Goal: Task Accomplishment & Management: Use online tool/utility

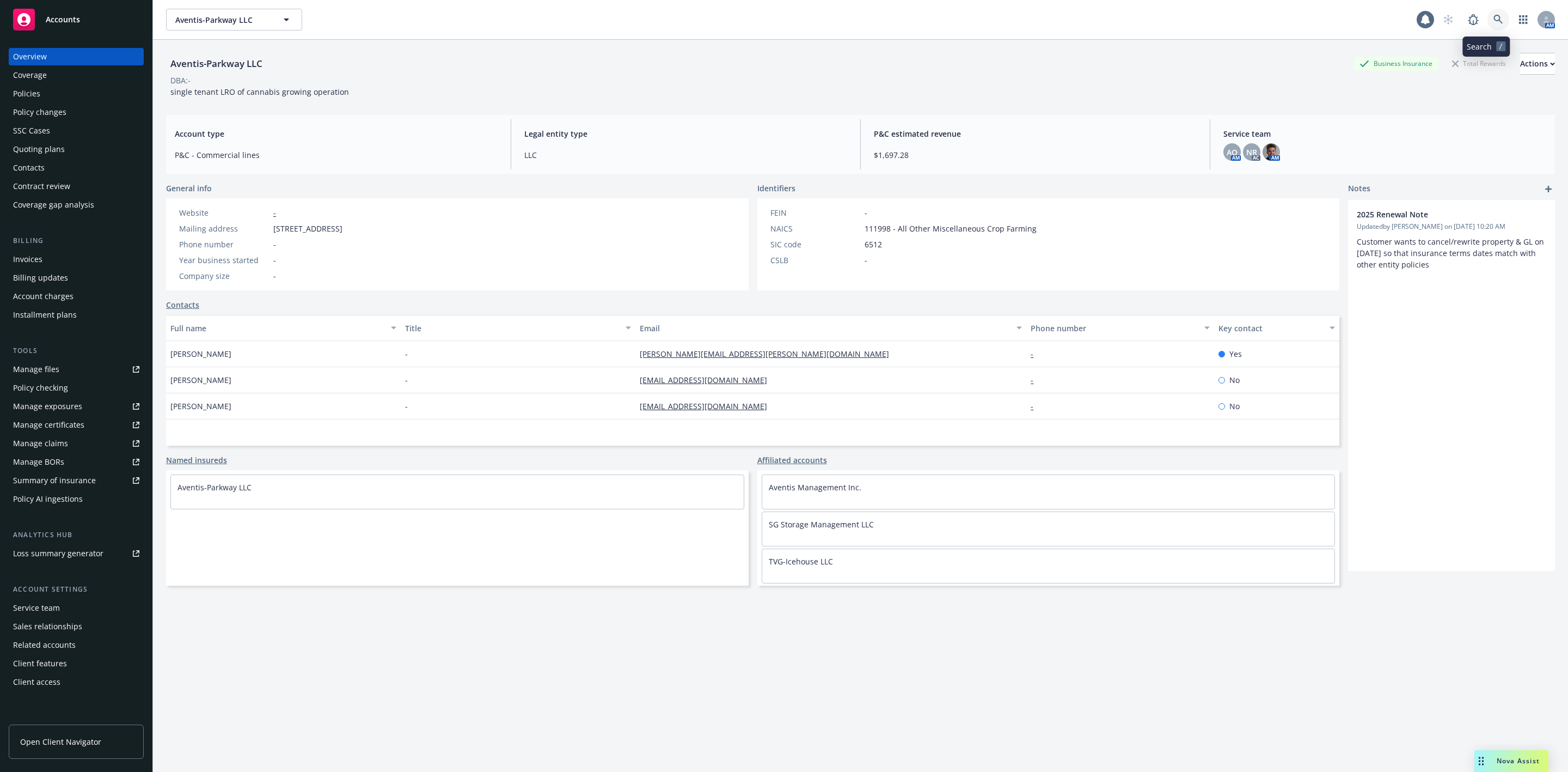
click at [1494, 18] on icon at bounding box center [1498, 20] width 10 height 10
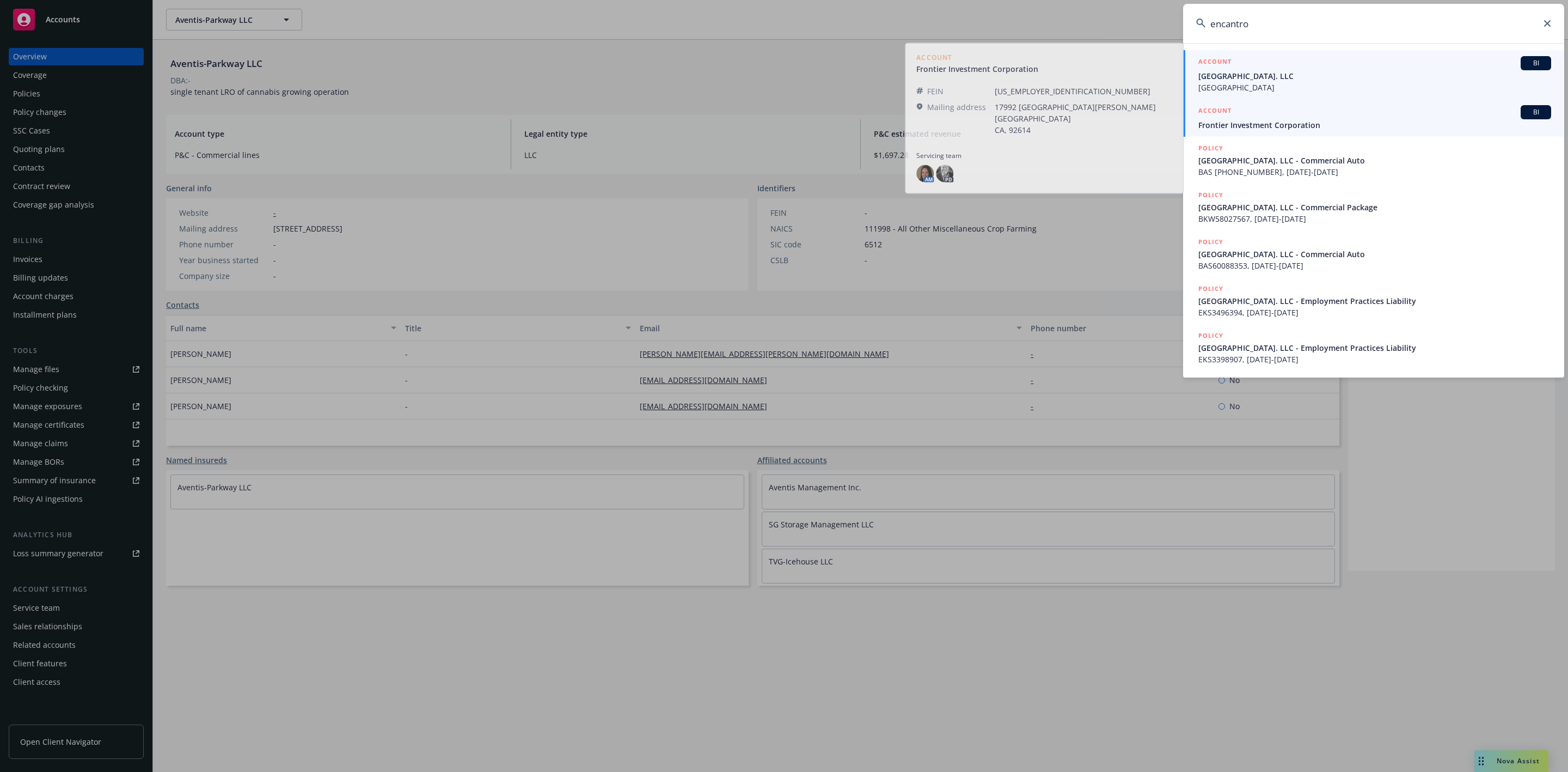
type input "encantro"
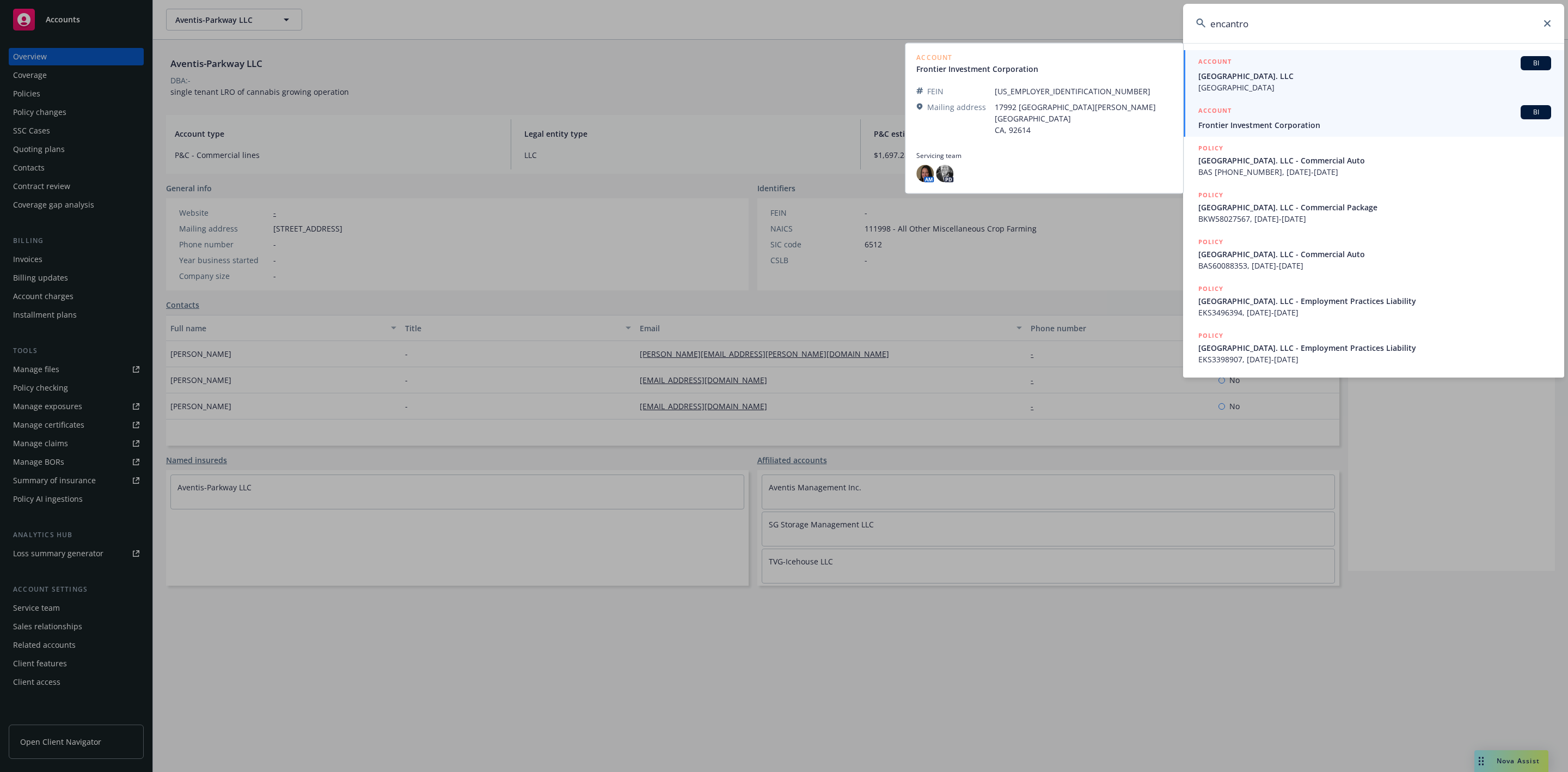
click at [1400, 66] on div "ACCOUNT BI" at bounding box center [1375, 63] width 353 height 14
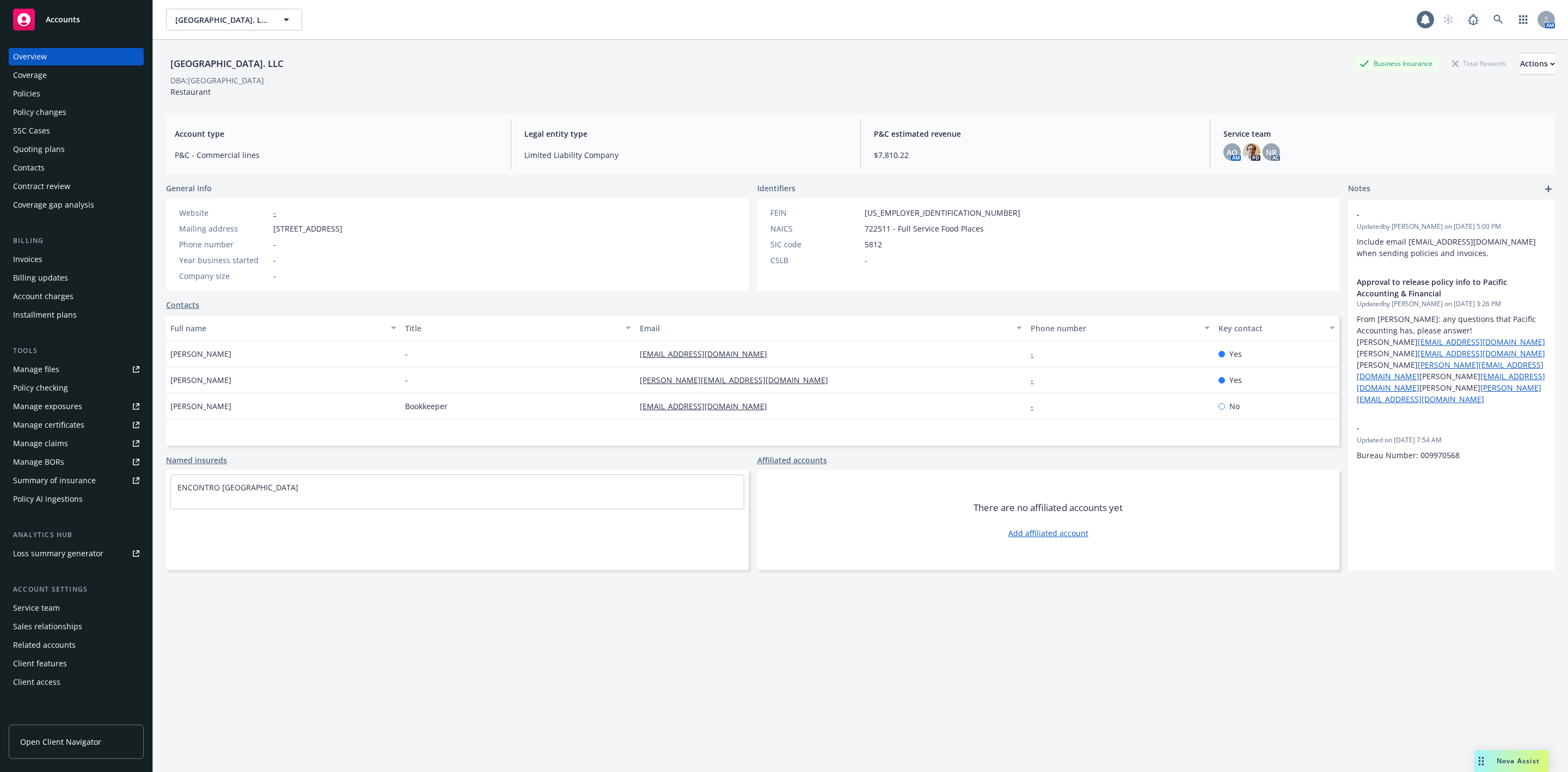
click at [64, 100] on div "Policies" at bounding box center [76, 94] width 126 height 18
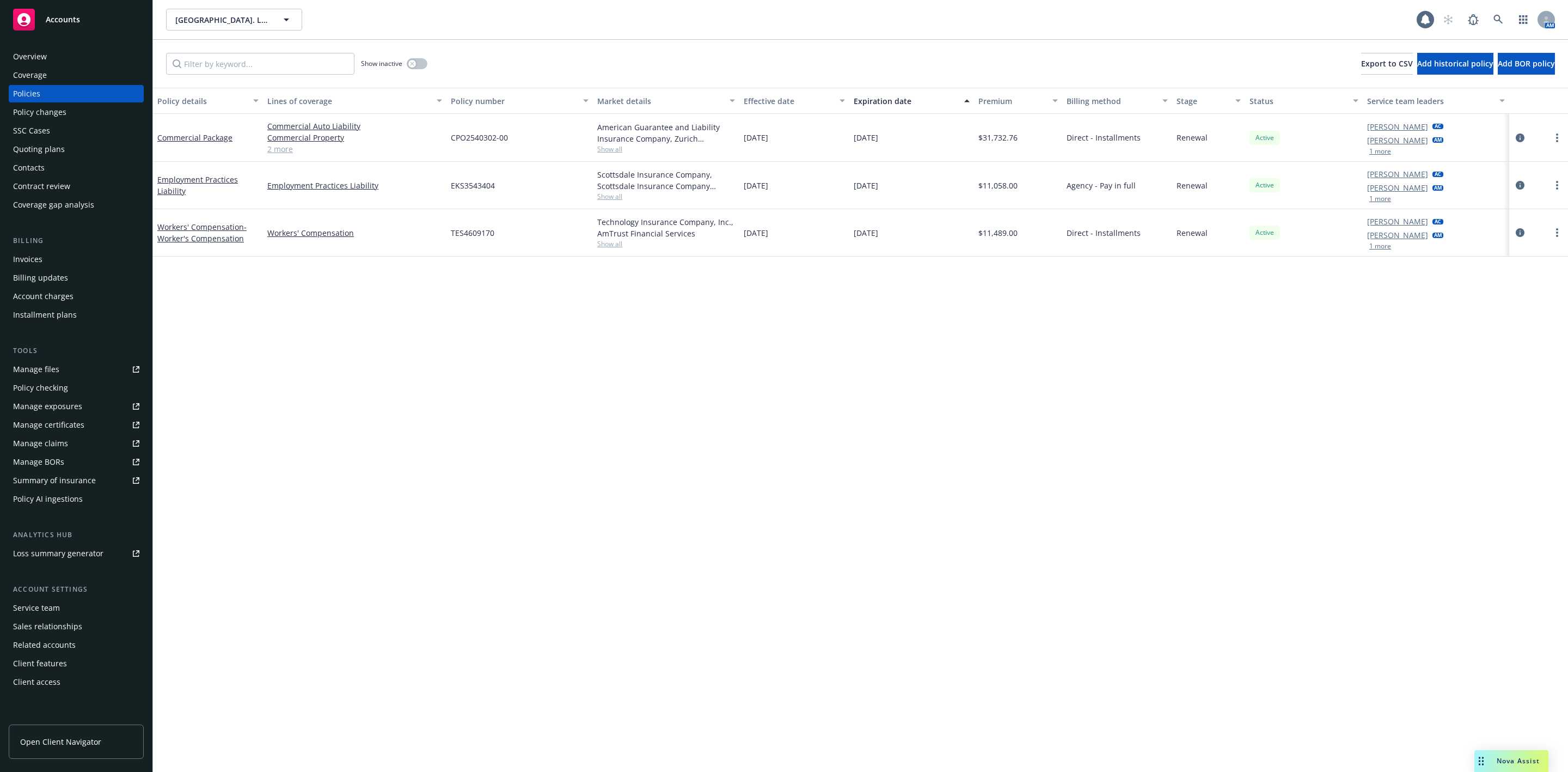
click at [75, 59] on div "Overview" at bounding box center [76, 57] width 126 height 18
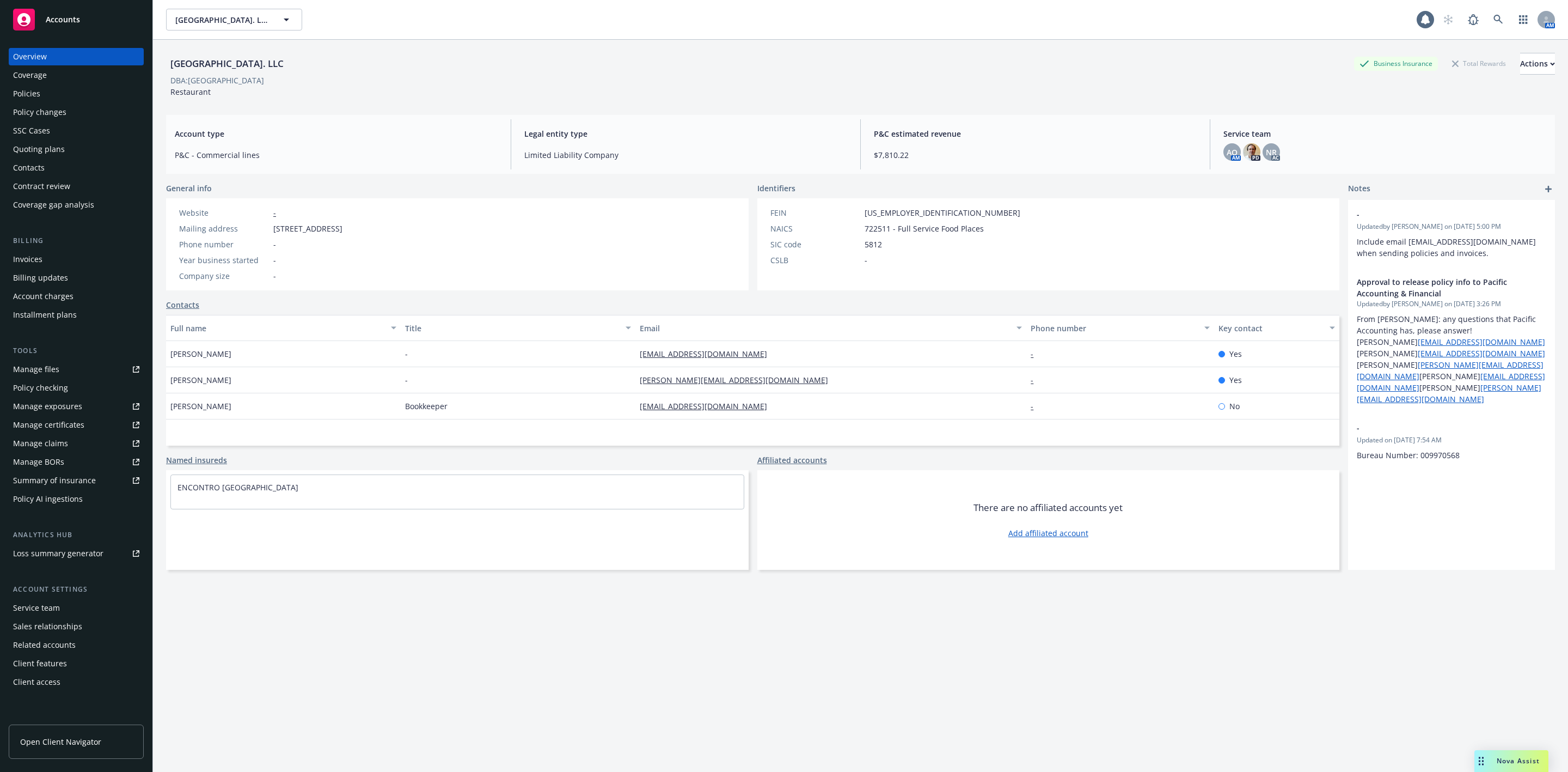
click at [27, 154] on div "Quoting plans" at bounding box center [39, 149] width 52 height 18
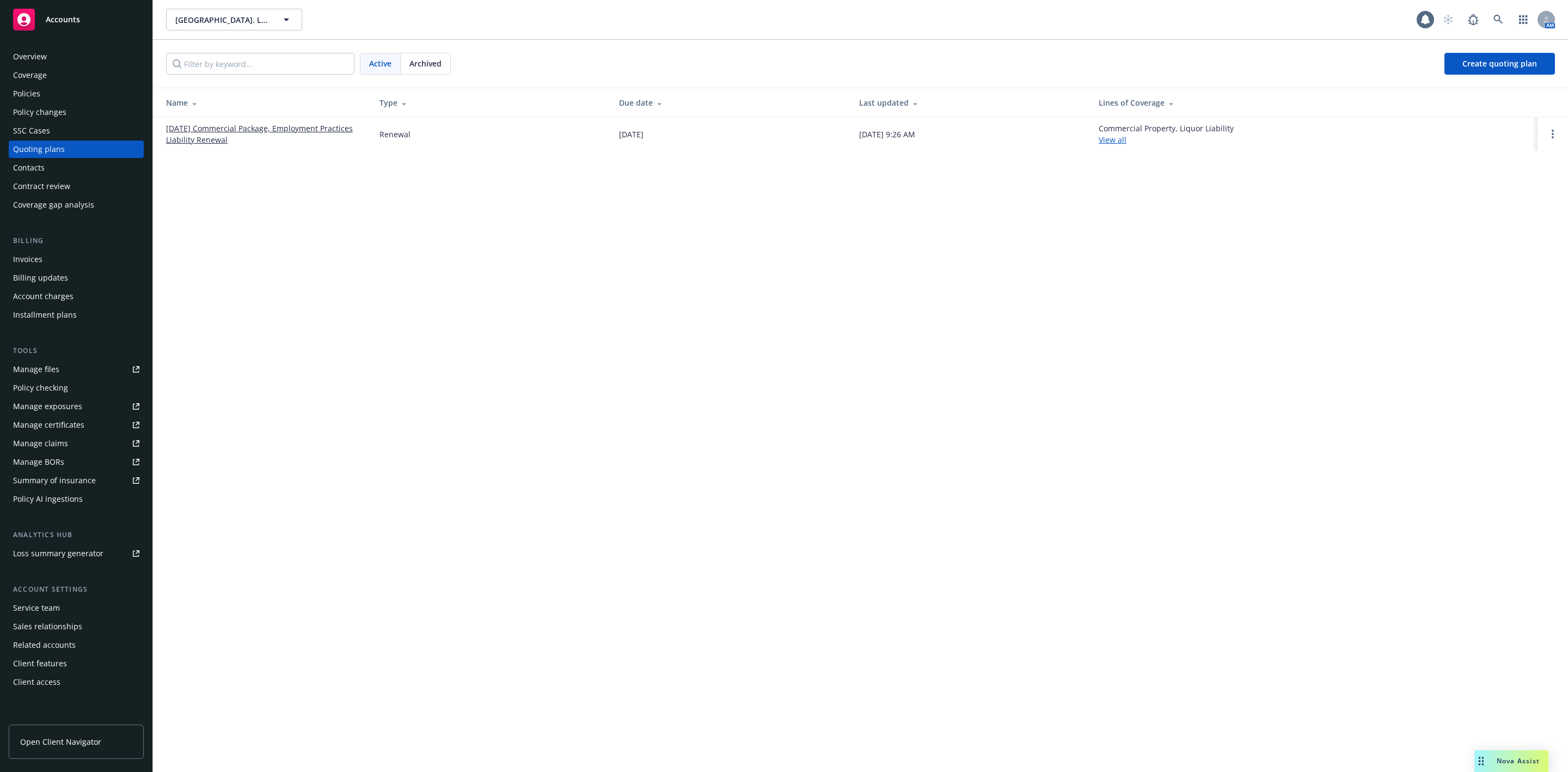
drag, startPoint x: 181, startPoint y: 138, endPoint x: 188, endPoint y: 134, distance: 8.1
click at [181, 138] on link "09/27/25 Commercial Package, Employment Practices Liability Renewal" at bounding box center [264, 133] width 196 height 23
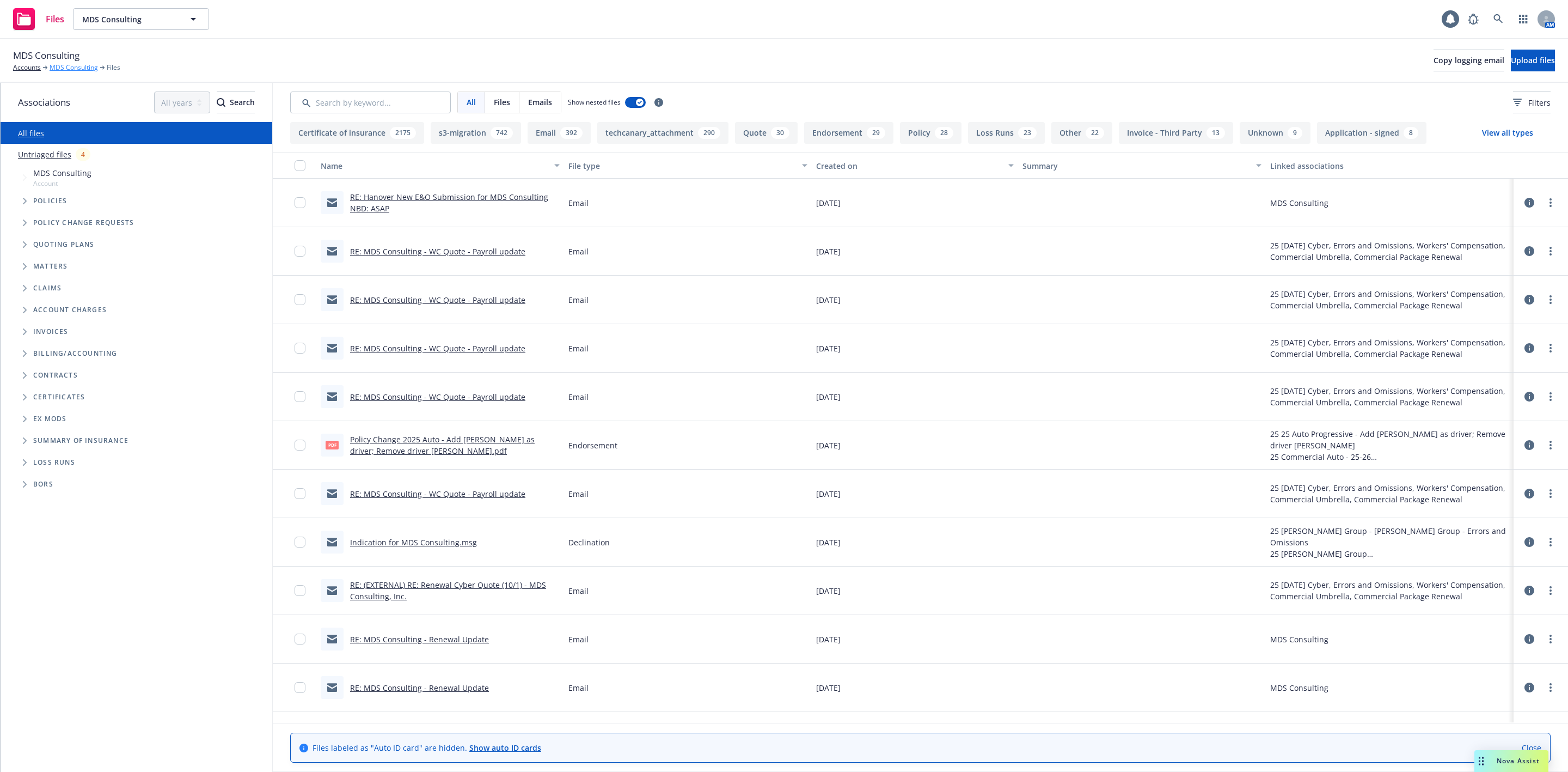
click at [66, 64] on link "MDS Consulting" at bounding box center [73, 67] width 49 height 10
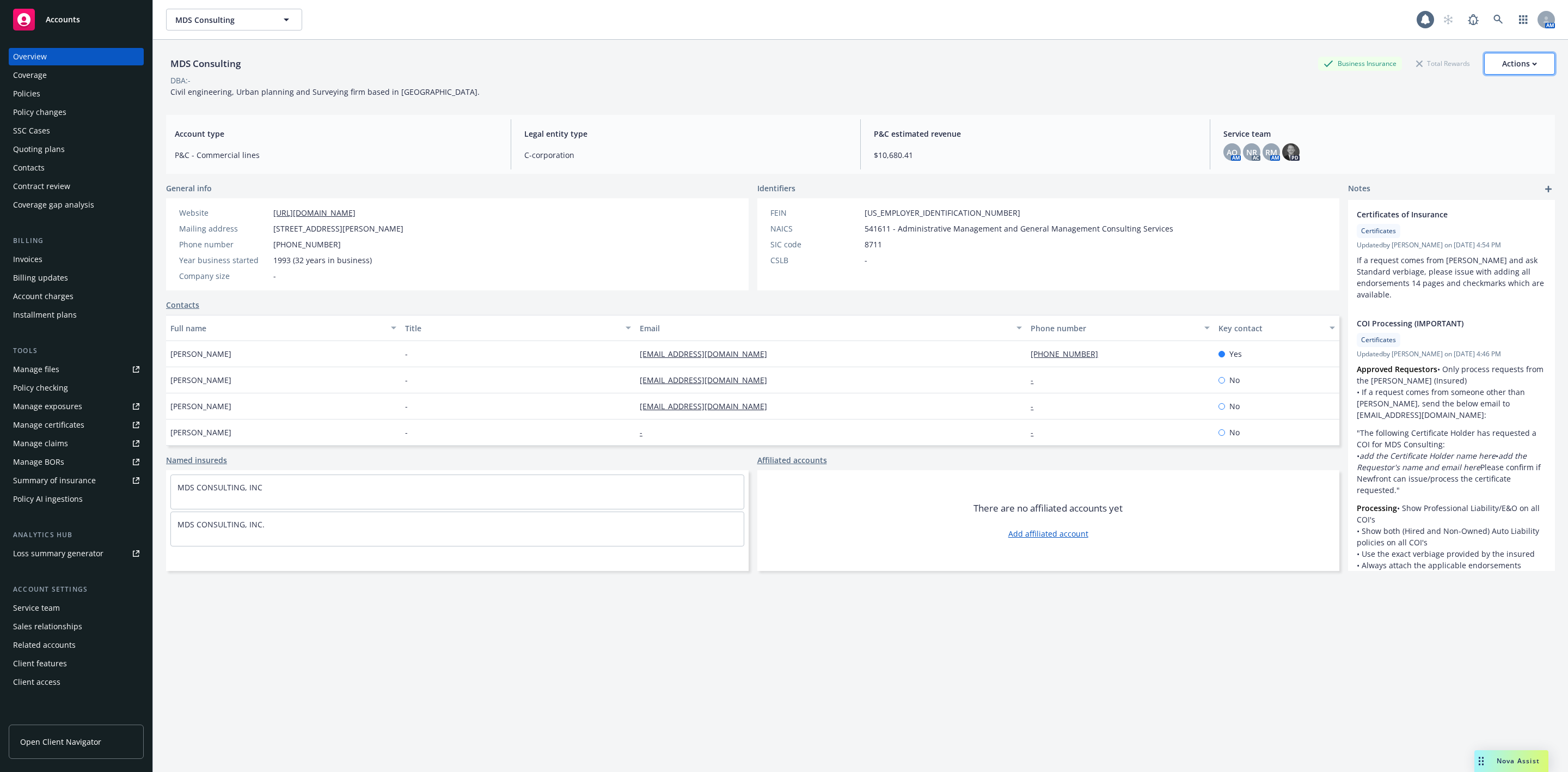
click at [1510, 55] on div "Actions" at bounding box center [1520, 64] width 35 height 21
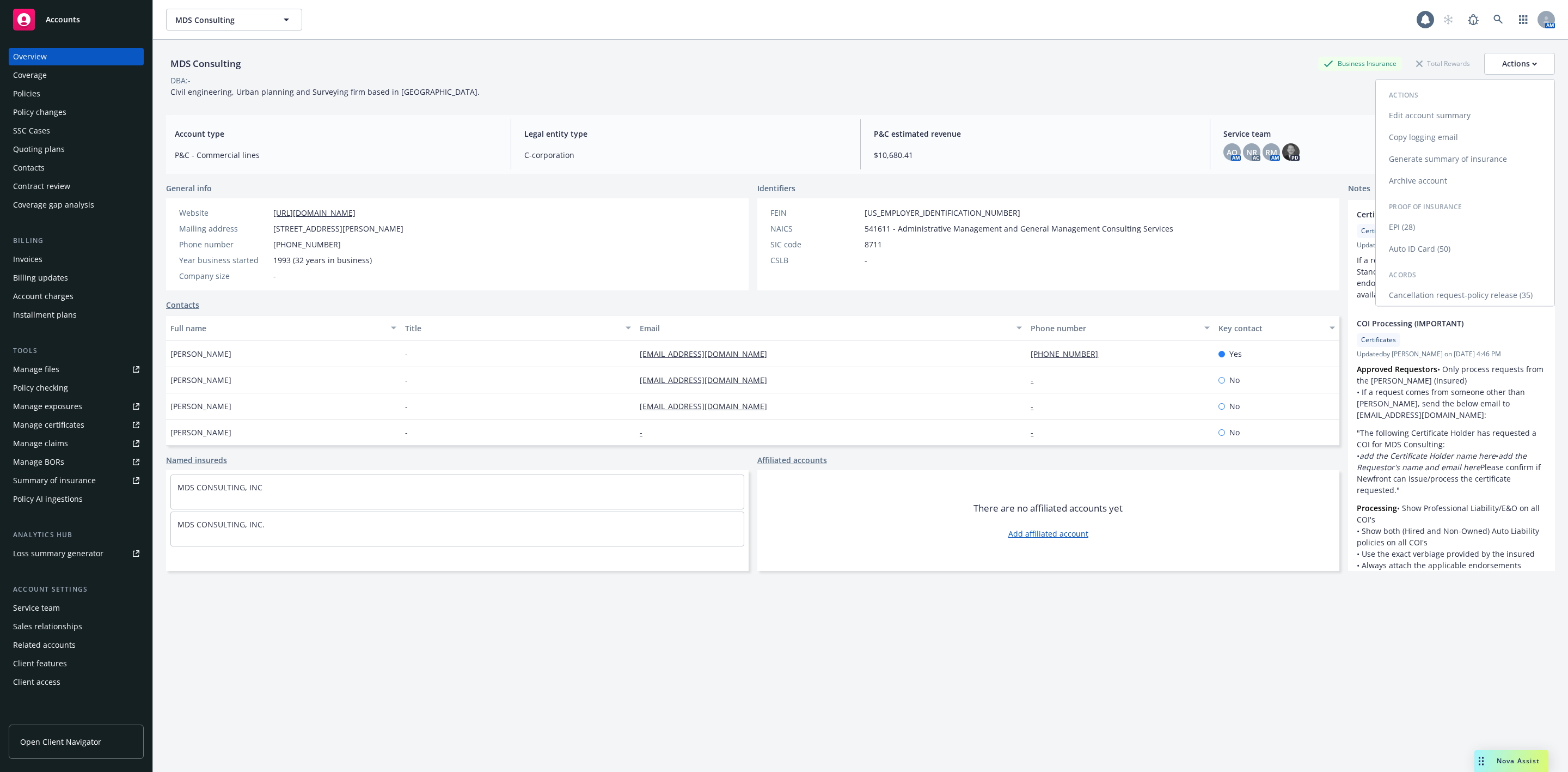
click at [1418, 136] on link "Copy logging email" at bounding box center [1465, 137] width 179 height 22
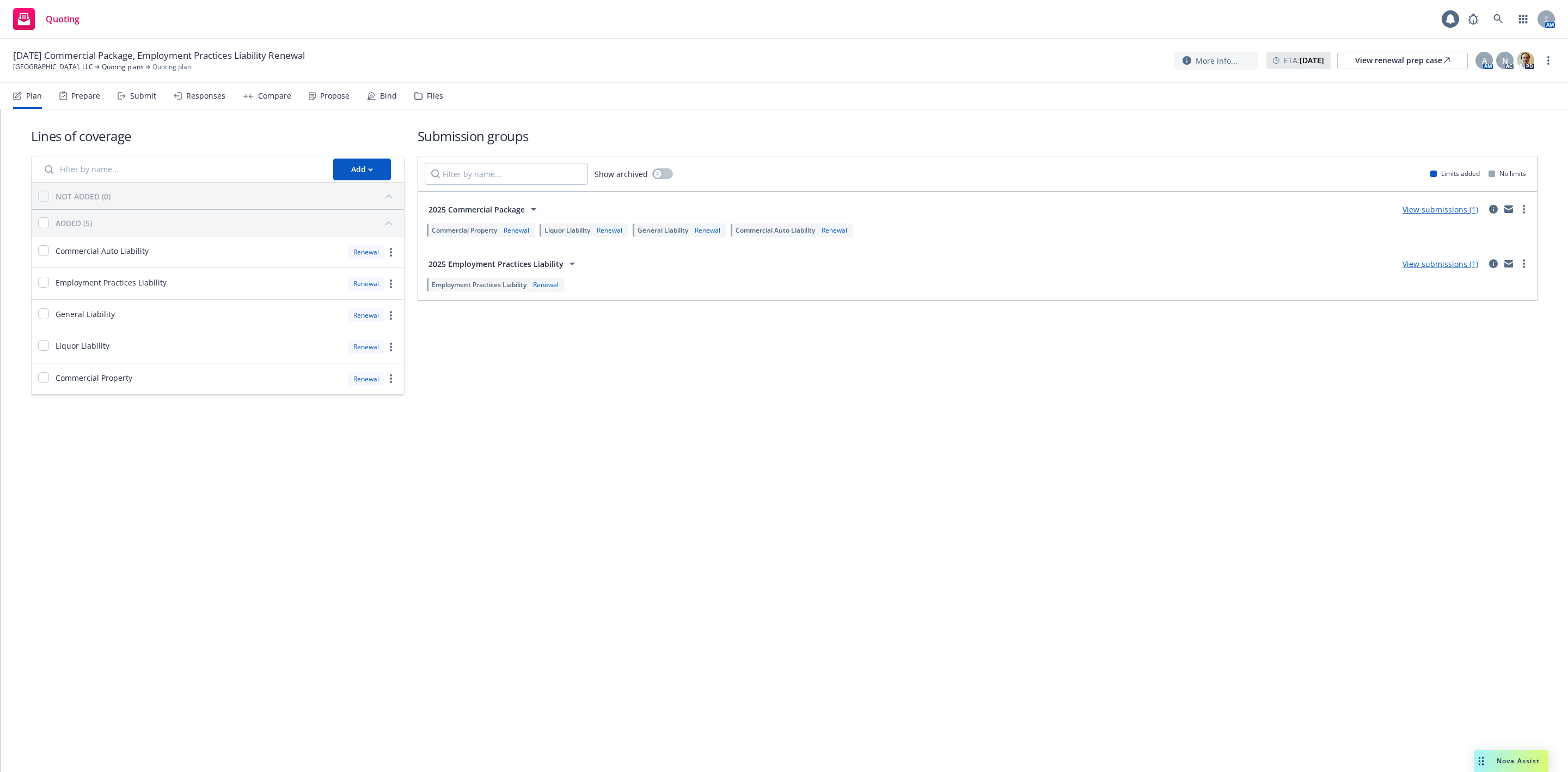
click at [340, 96] on div "Propose" at bounding box center [335, 96] width 29 height 8
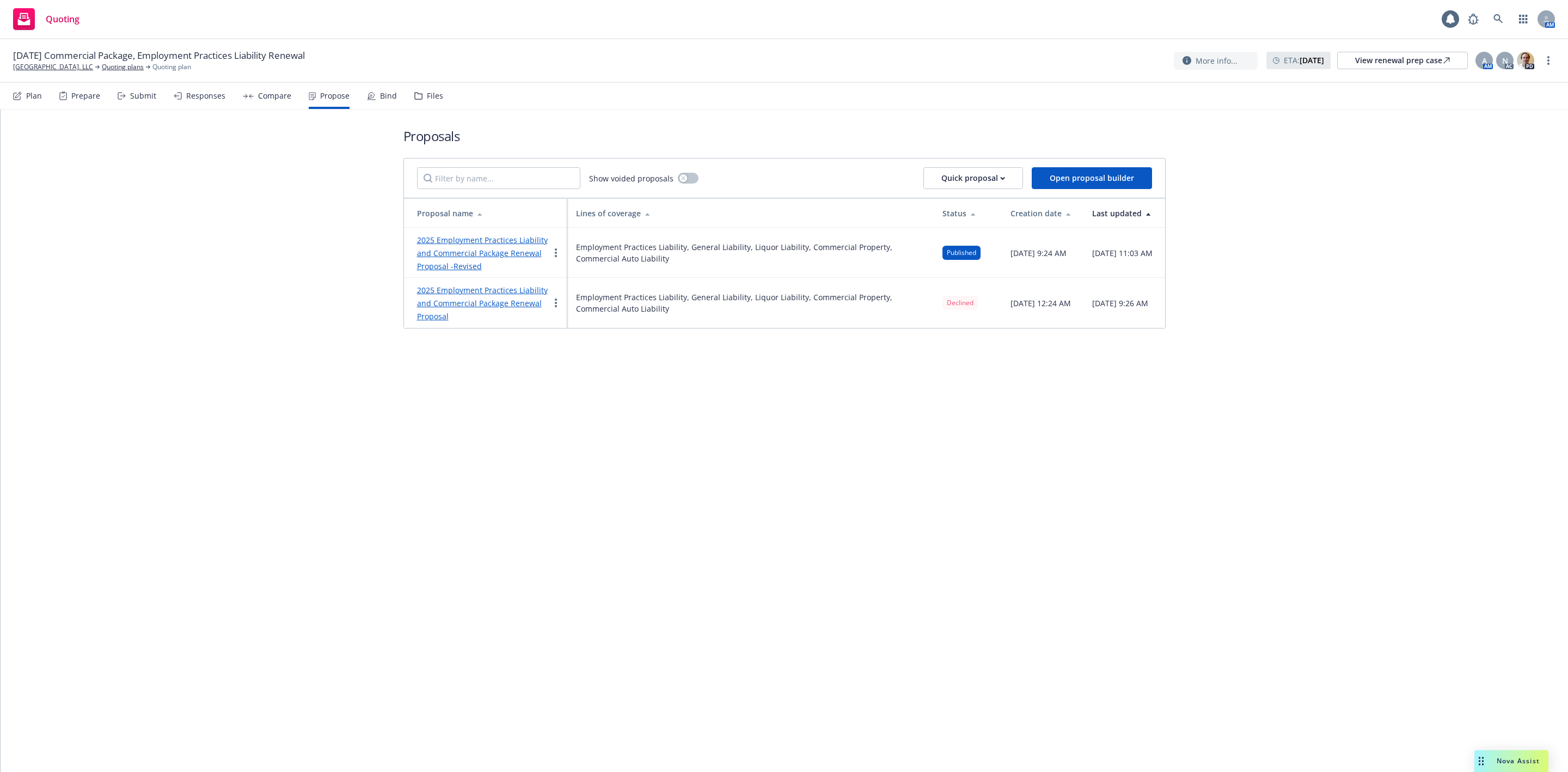
click at [478, 246] on link "2025 Employment Practices Liability and Commercial Package Renewal Proposal -Re…" at bounding box center [482, 253] width 131 height 36
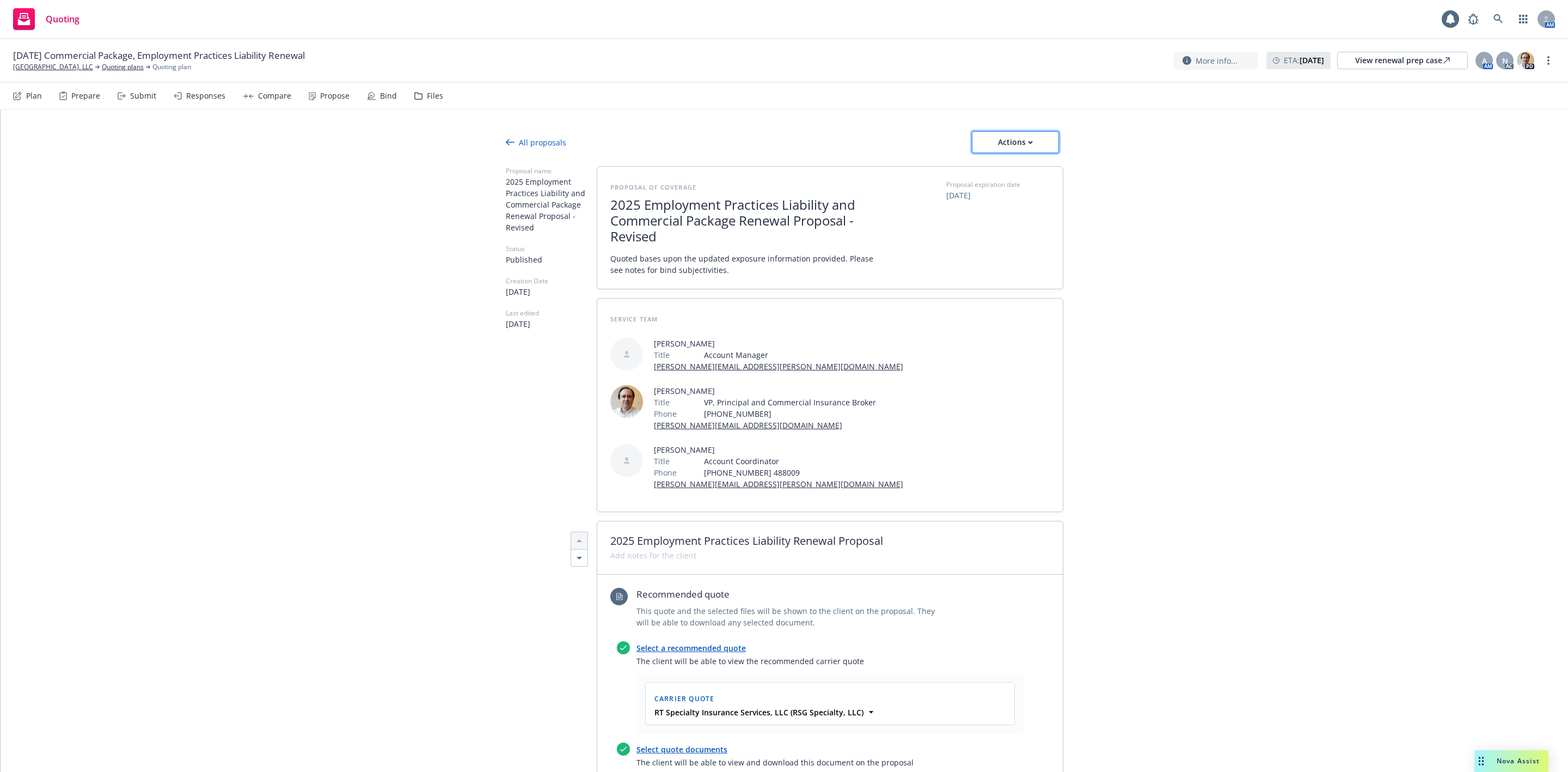
click at [1018, 136] on div "Actions" at bounding box center [1015, 142] width 51 height 21
click at [1002, 165] on span "Copy proposal link" at bounding box center [1013, 170] width 94 height 10
click at [992, 140] on div "Actions" at bounding box center [1015, 142] width 51 height 21
click at [991, 201] on link "See client view" at bounding box center [1014, 193] width 96 height 22
type textarea "x"
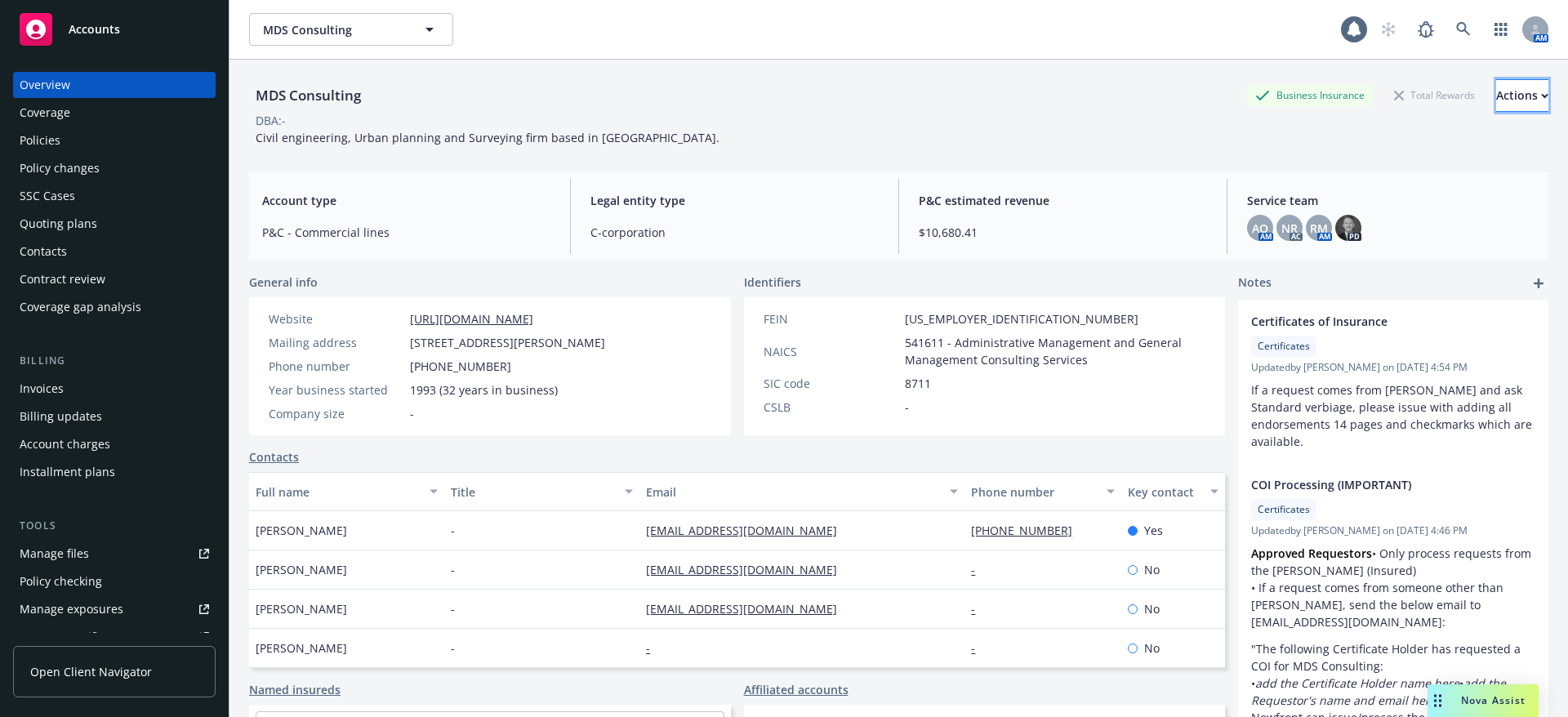
click at [1496, 104] on div "Actions" at bounding box center [1522, 96] width 53 height 31
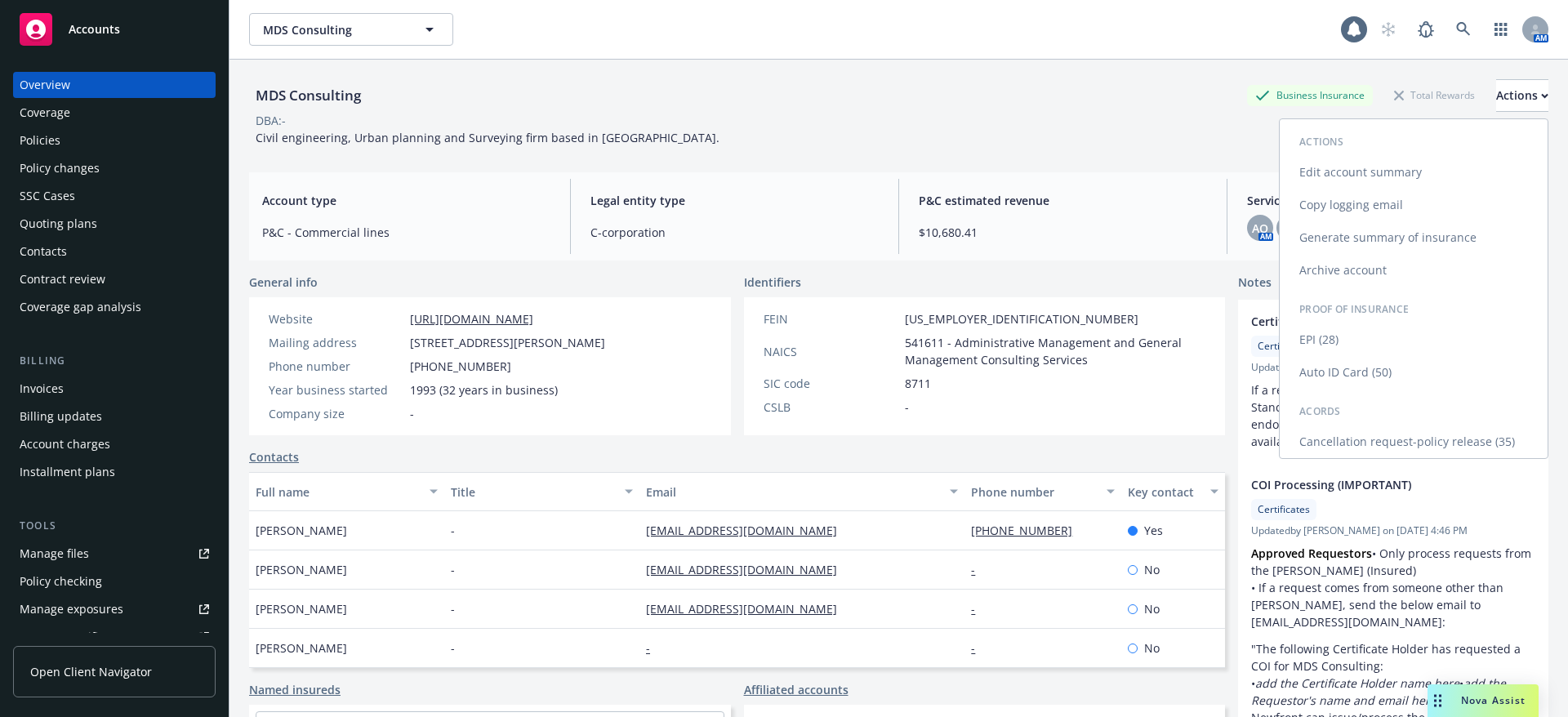
click at [1348, 212] on link "Copy logging email" at bounding box center [1413, 205] width 268 height 33
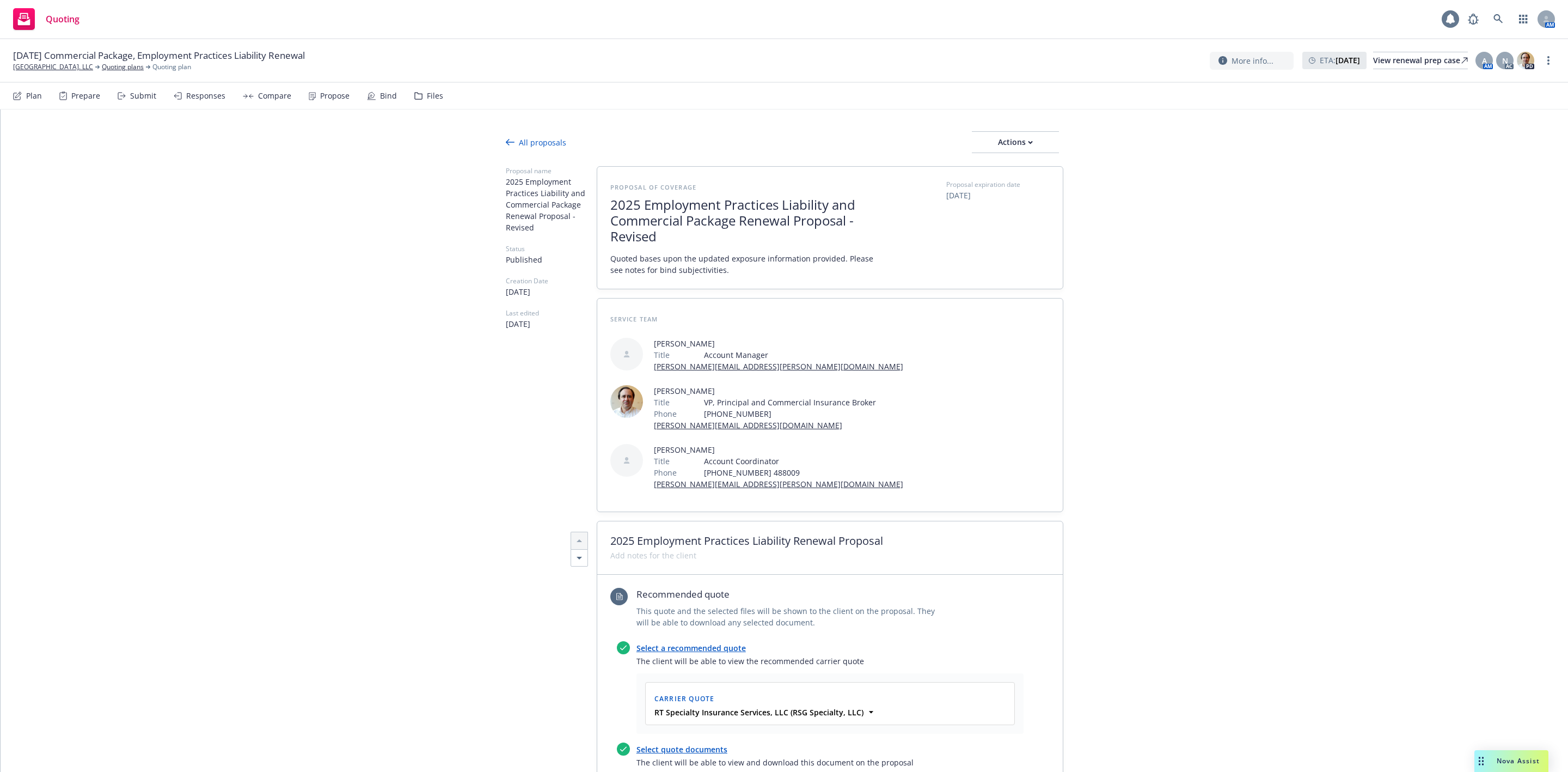
click at [1453, 17] on icon at bounding box center [1450, 19] width 8 height 10
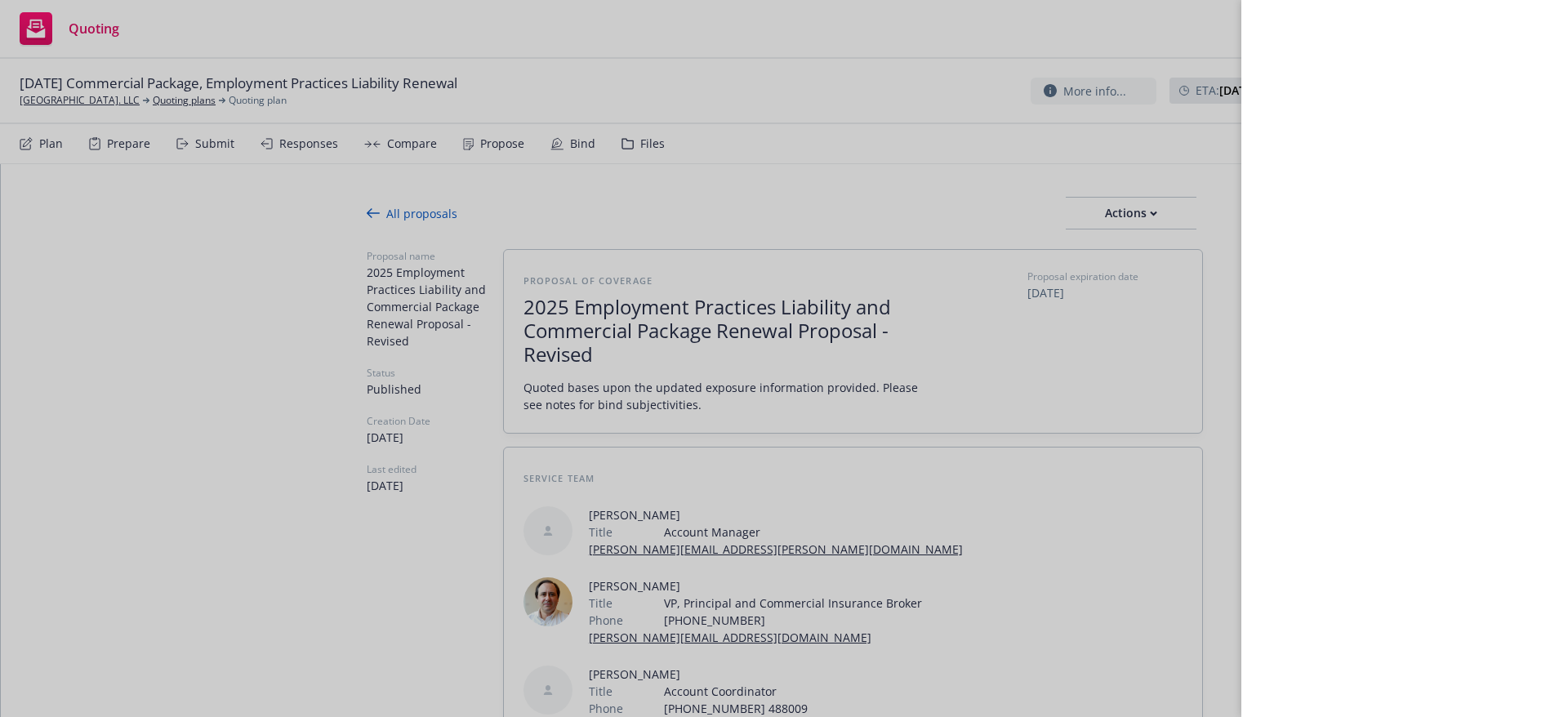
type textarea "x"
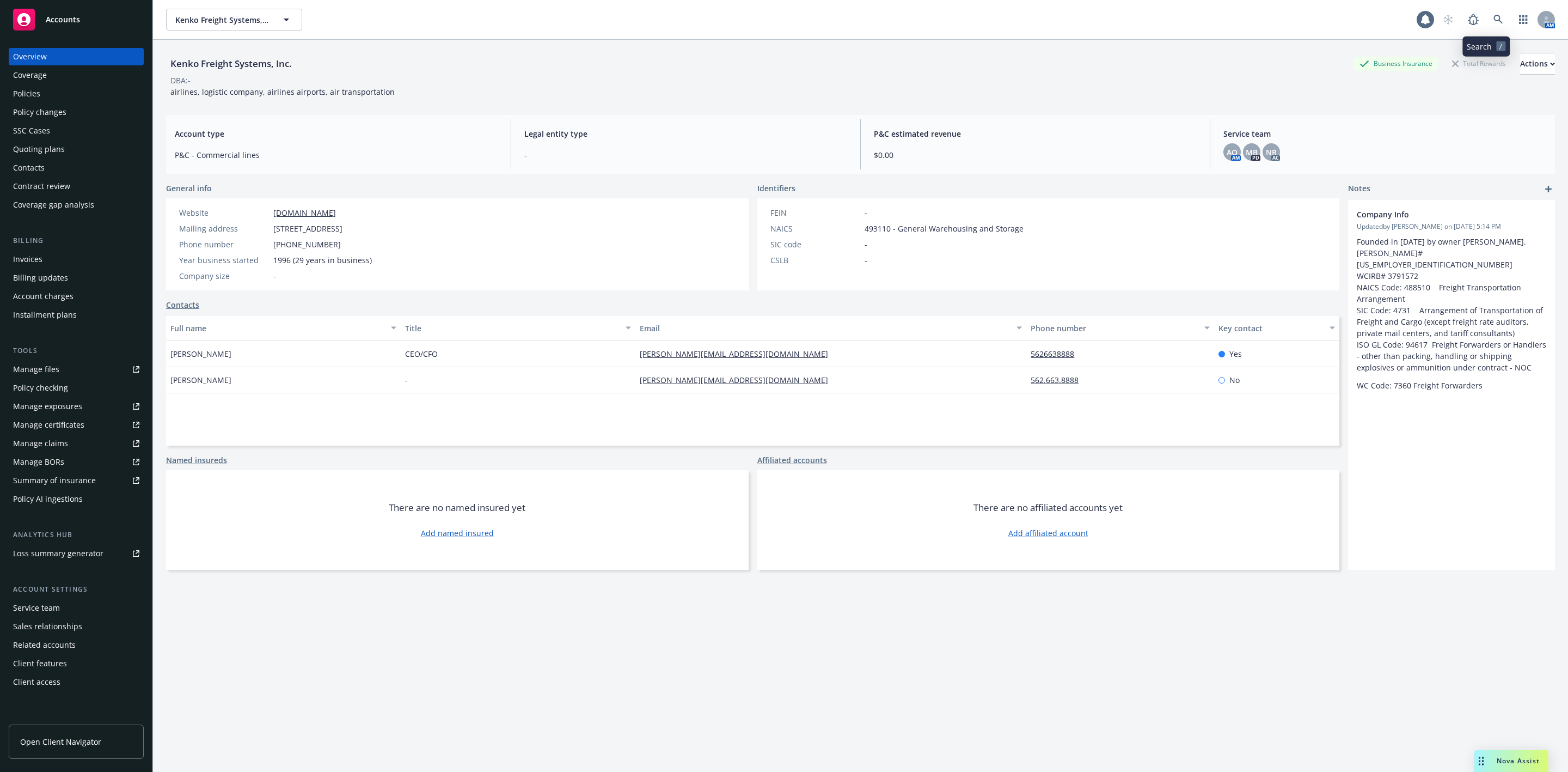
click at [1494, 15] on icon at bounding box center [1498, 20] width 9 height 9
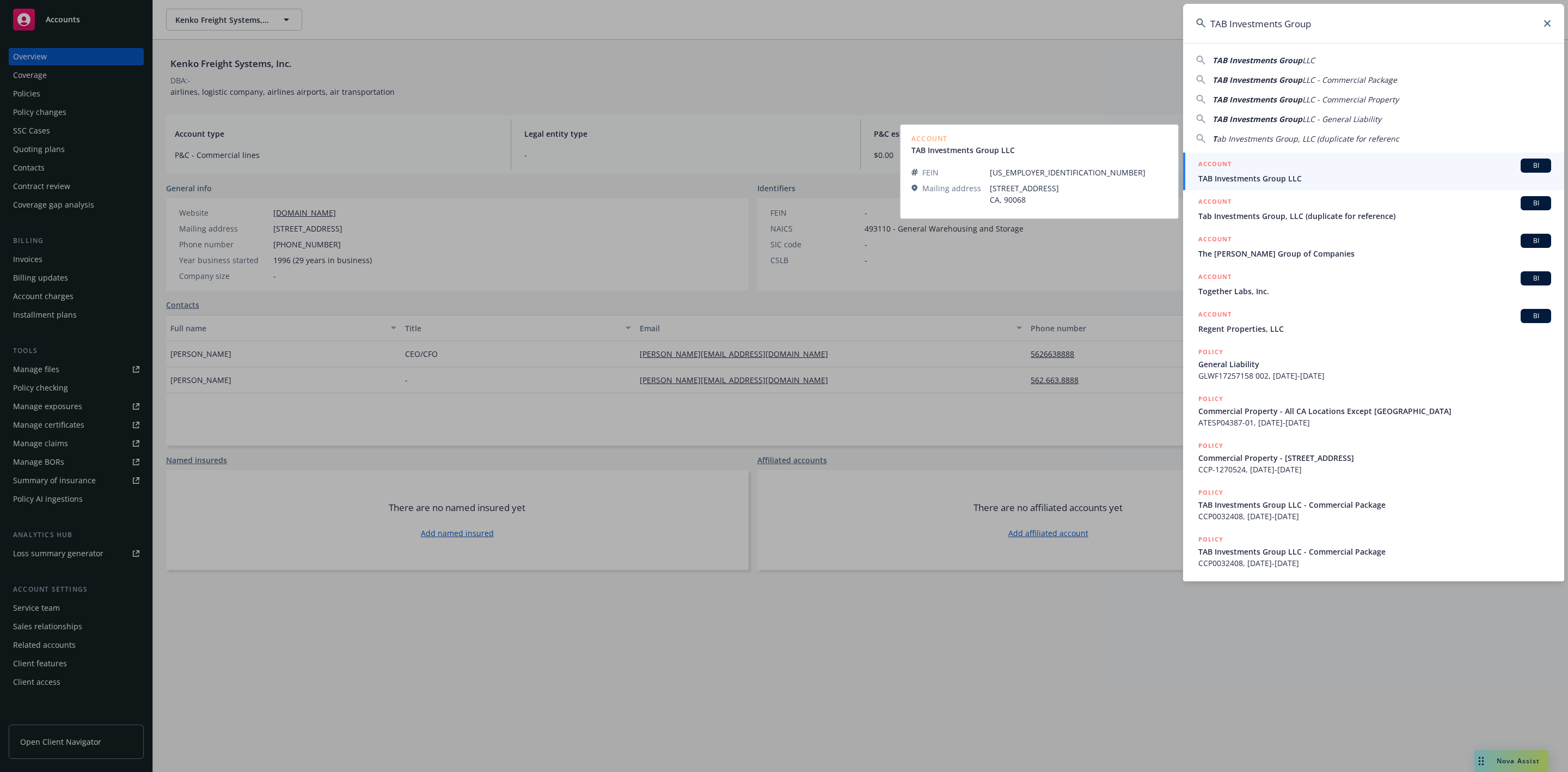
type input "TAB Investments Group"
click at [1303, 164] on div "ACCOUNT BI" at bounding box center [1375, 166] width 353 height 14
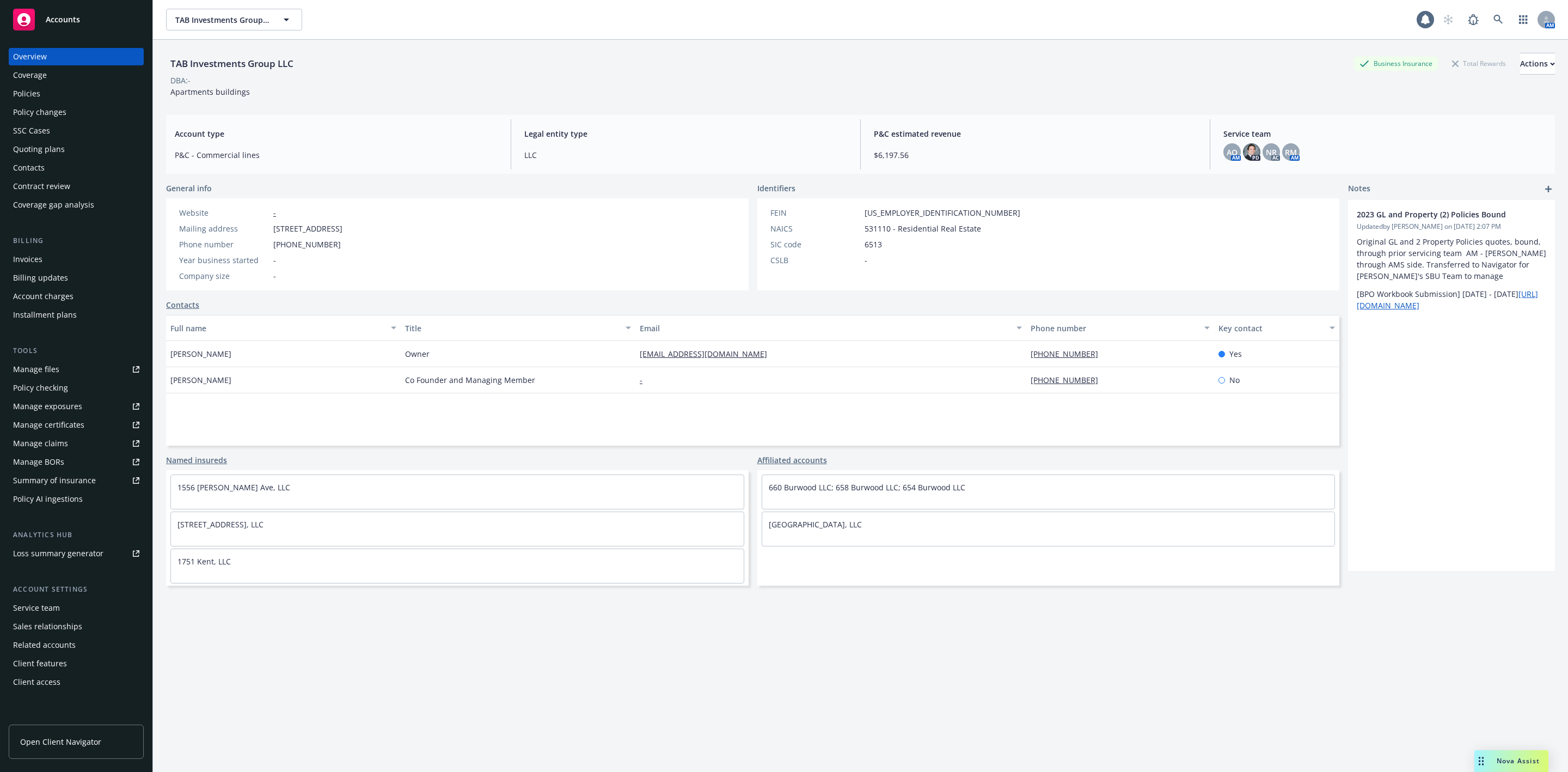
click at [42, 152] on div "Quoting plans" at bounding box center [39, 149] width 52 height 18
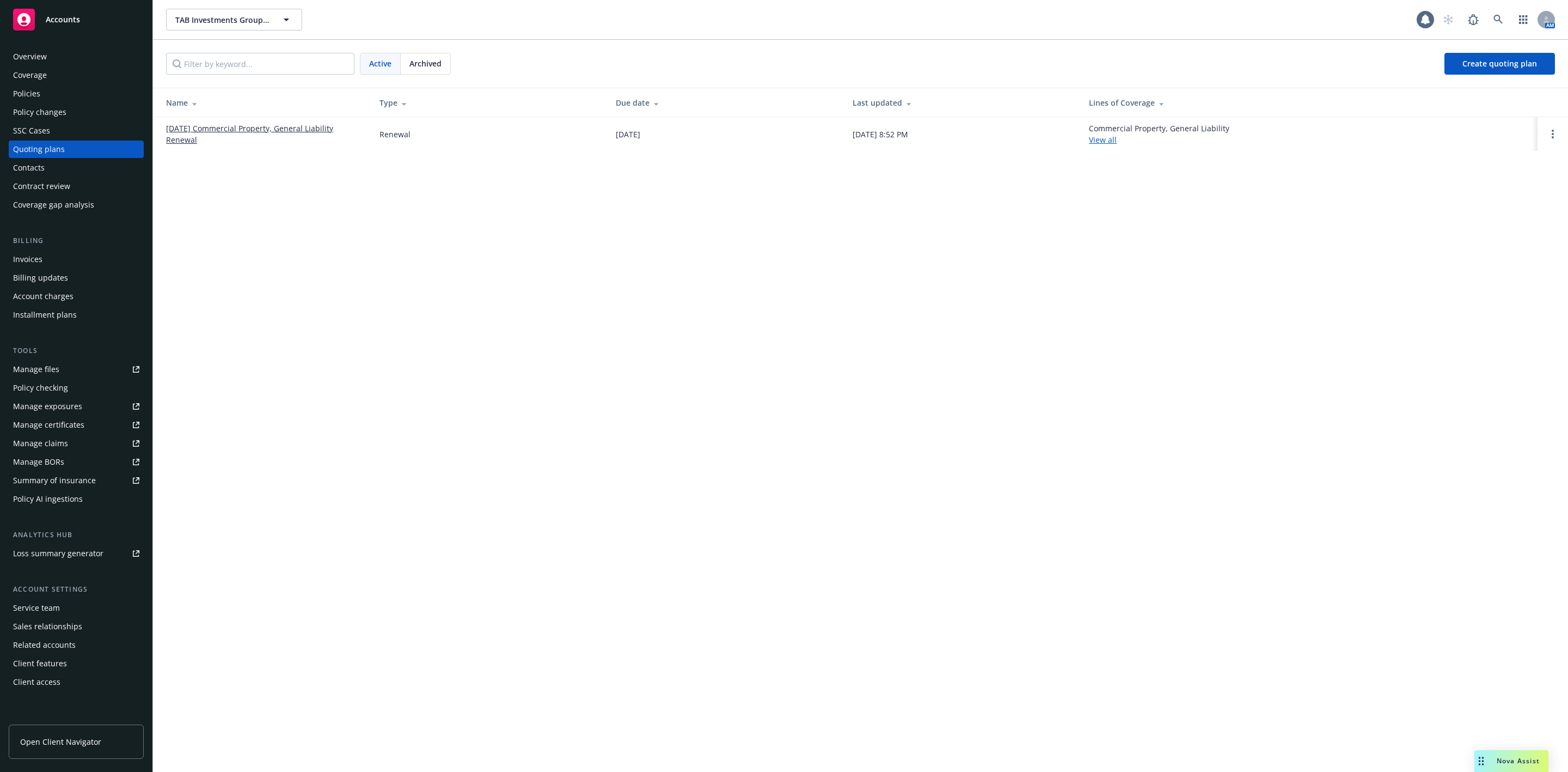
click at [193, 126] on link "11/19/25 Commercial Property, General Liability Renewal" at bounding box center [264, 133] width 196 height 23
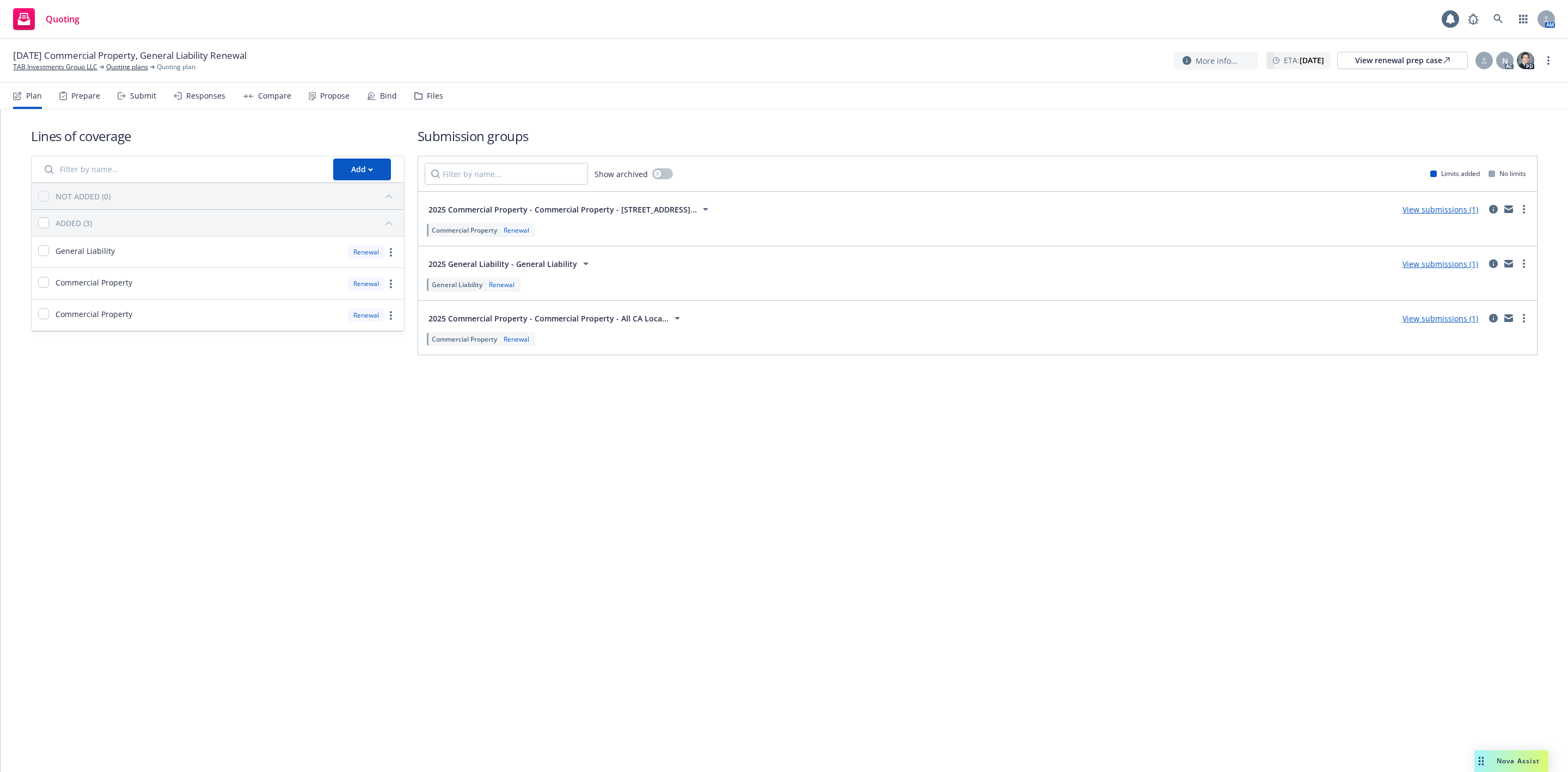
click at [79, 98] on div "Prepare" at bounding box center [86, 96] width 29 height 8
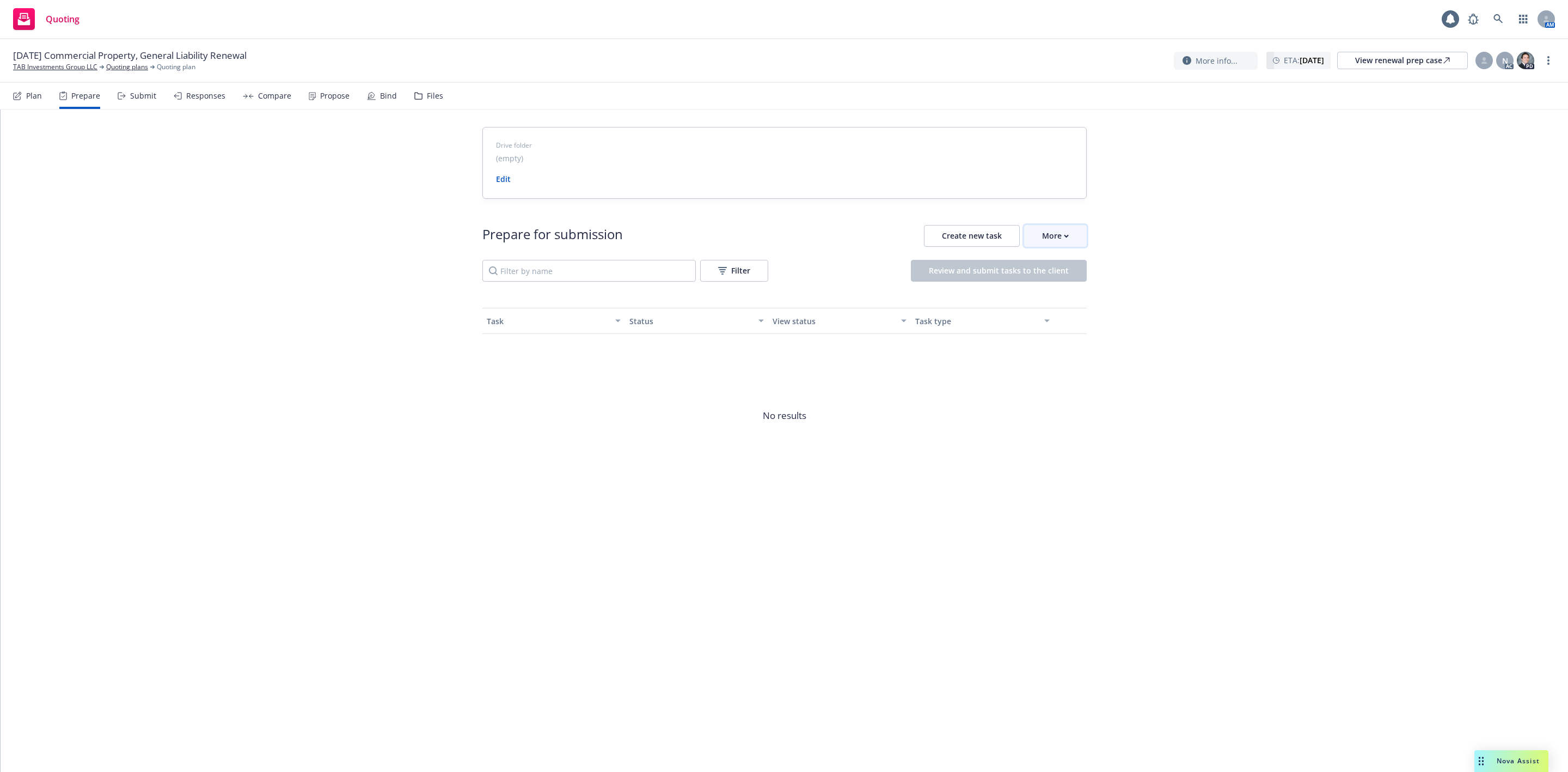
click at [1051, 240] on div "More" at bounding box center [1055, 236] width 27 height 21
click at [1049, 290] on span "Go to Indio account" at bounding box center [1073, 286] width 97 height 10
click at [1498, 22] on icon at bounding box center [1498, 19] width 10 height 10
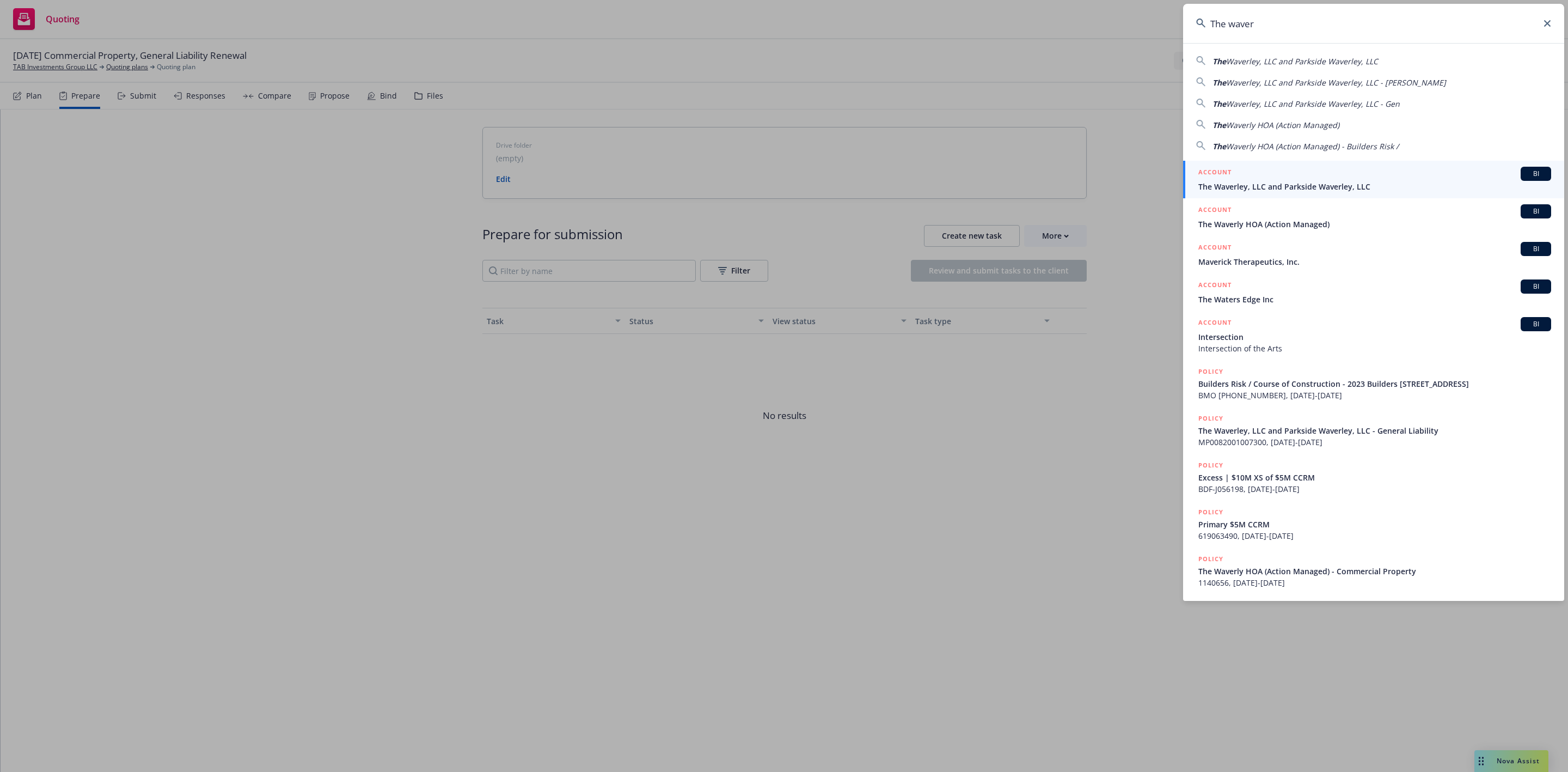
type input "The waver"
click at [1439, 165] on link "ACCOUNT BI The Waverley, LLC and Parkside Waverley, LLC" at bounding box center [1374, 180] width 381 height 38
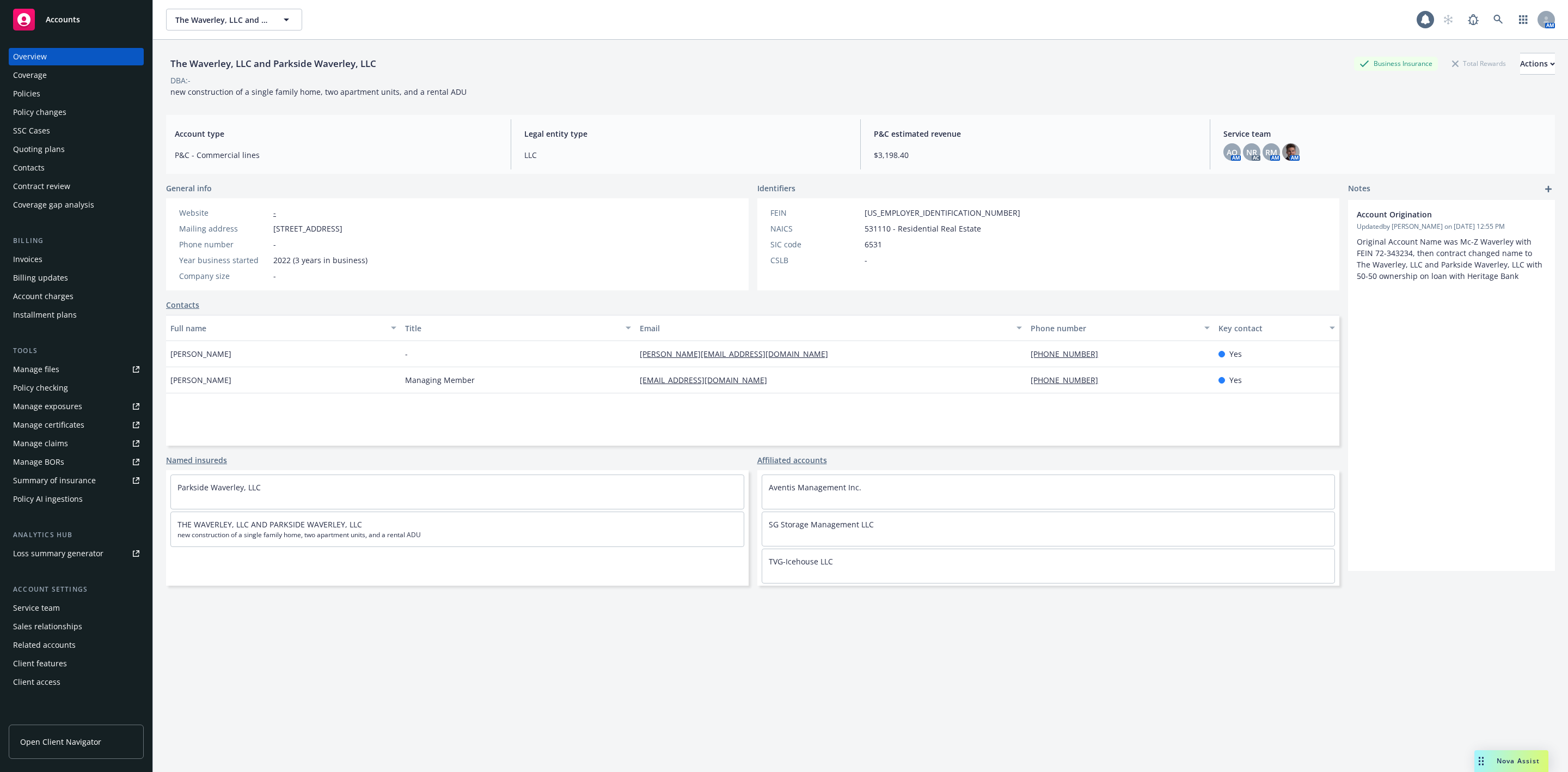
click at [39, 102] on div "Policies" at bounding box center [27, 94] width 27 height 18
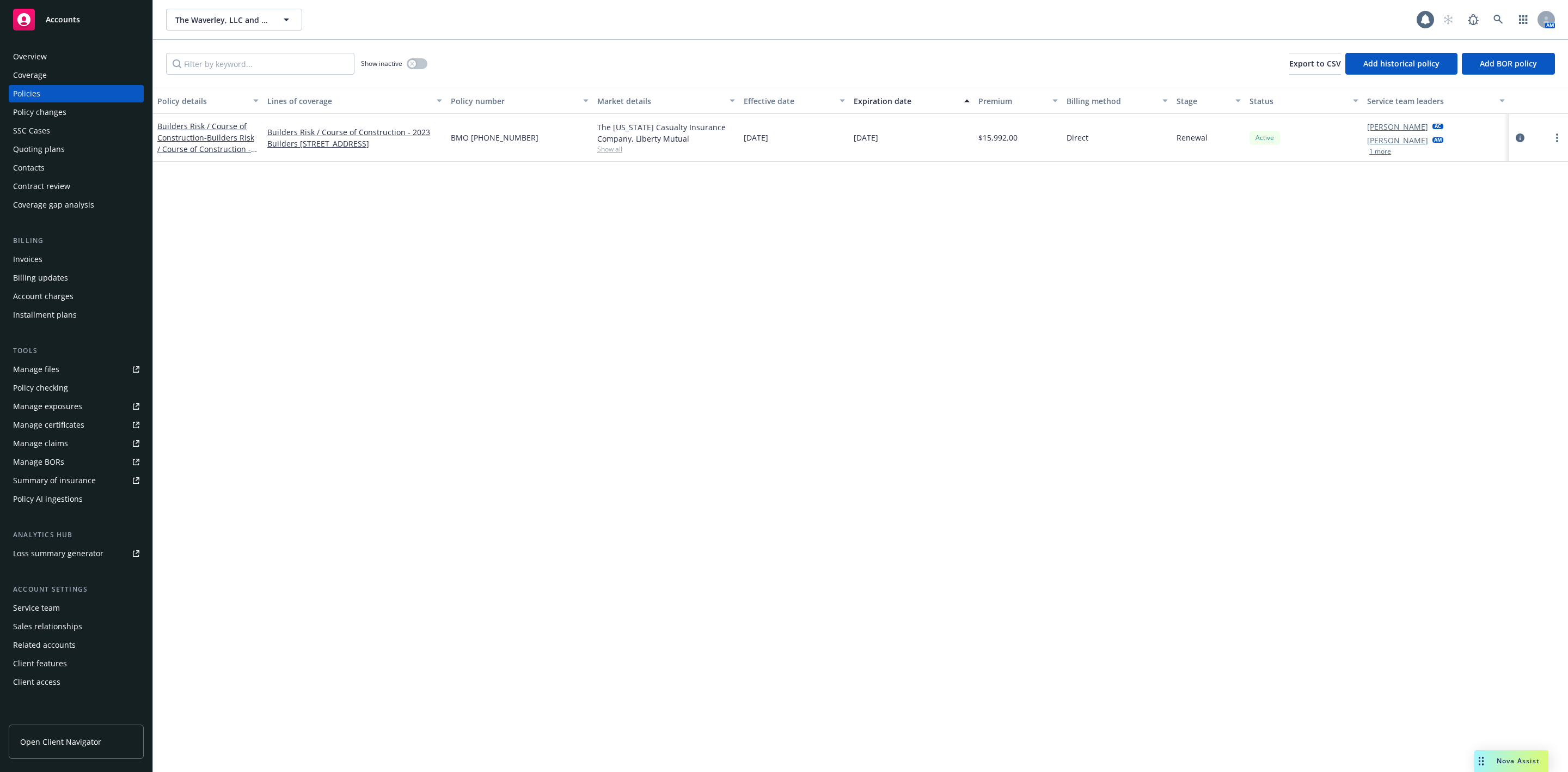
click at [92, 146] on div "Quoting plans" at bounding box center [76, 149] width 126 height 18
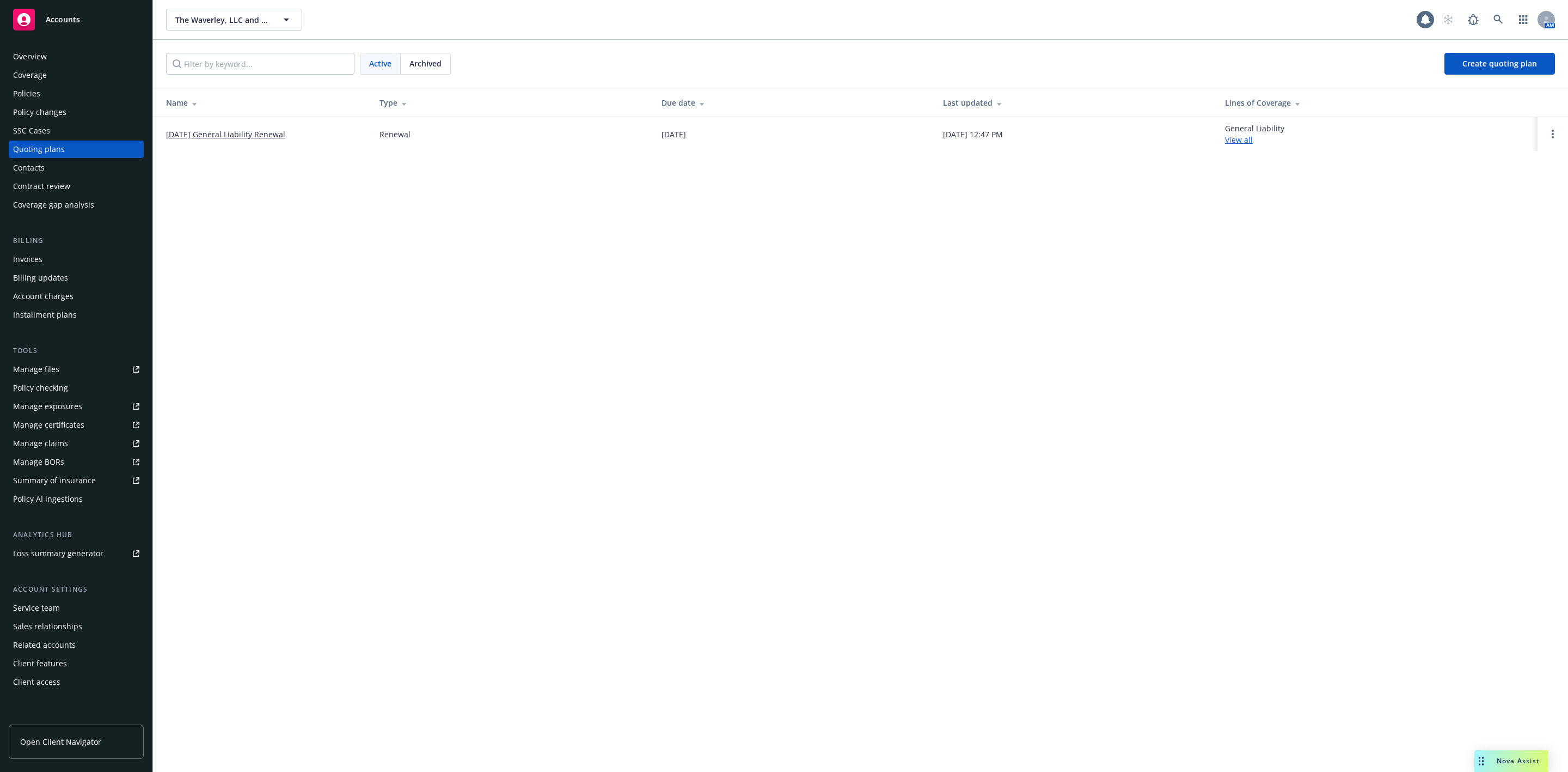
click at [245, 134] on link "[DATE] General Liability Renewal" at bounding box center [225, 135] width 119 height 12
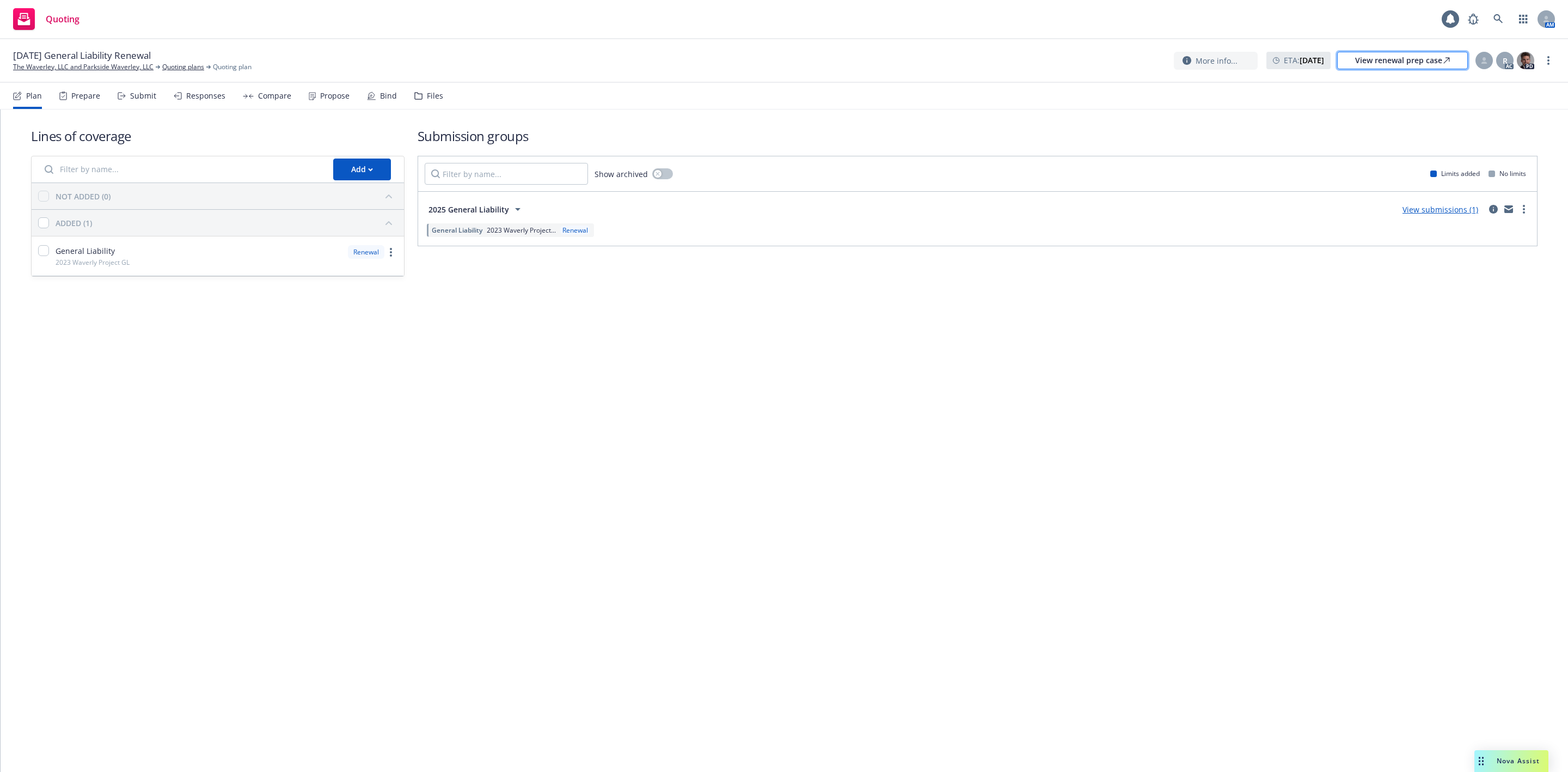
click at [1428, 62] on div "View renewal prep case" at bounding box center [1403, 60] width 95 height 16
click at [47, 67] on link "The Waverley, LLC and Parkside Waverley, LLC" at bounding box center [83, 66] width 140 height 10
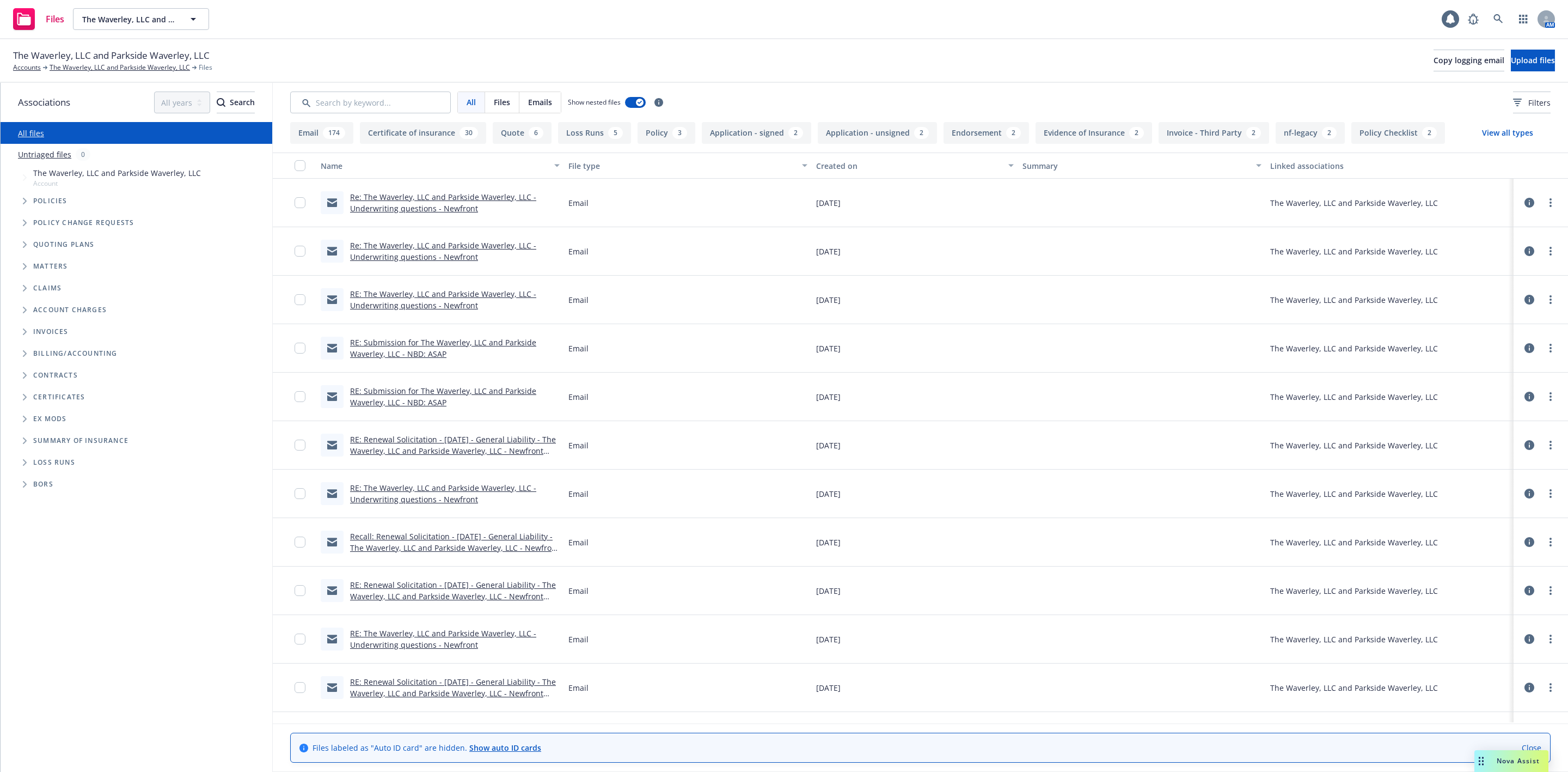
click at [23, 201] on icon "Tree Example" at bounding box center [25, 201] width 5 height 7
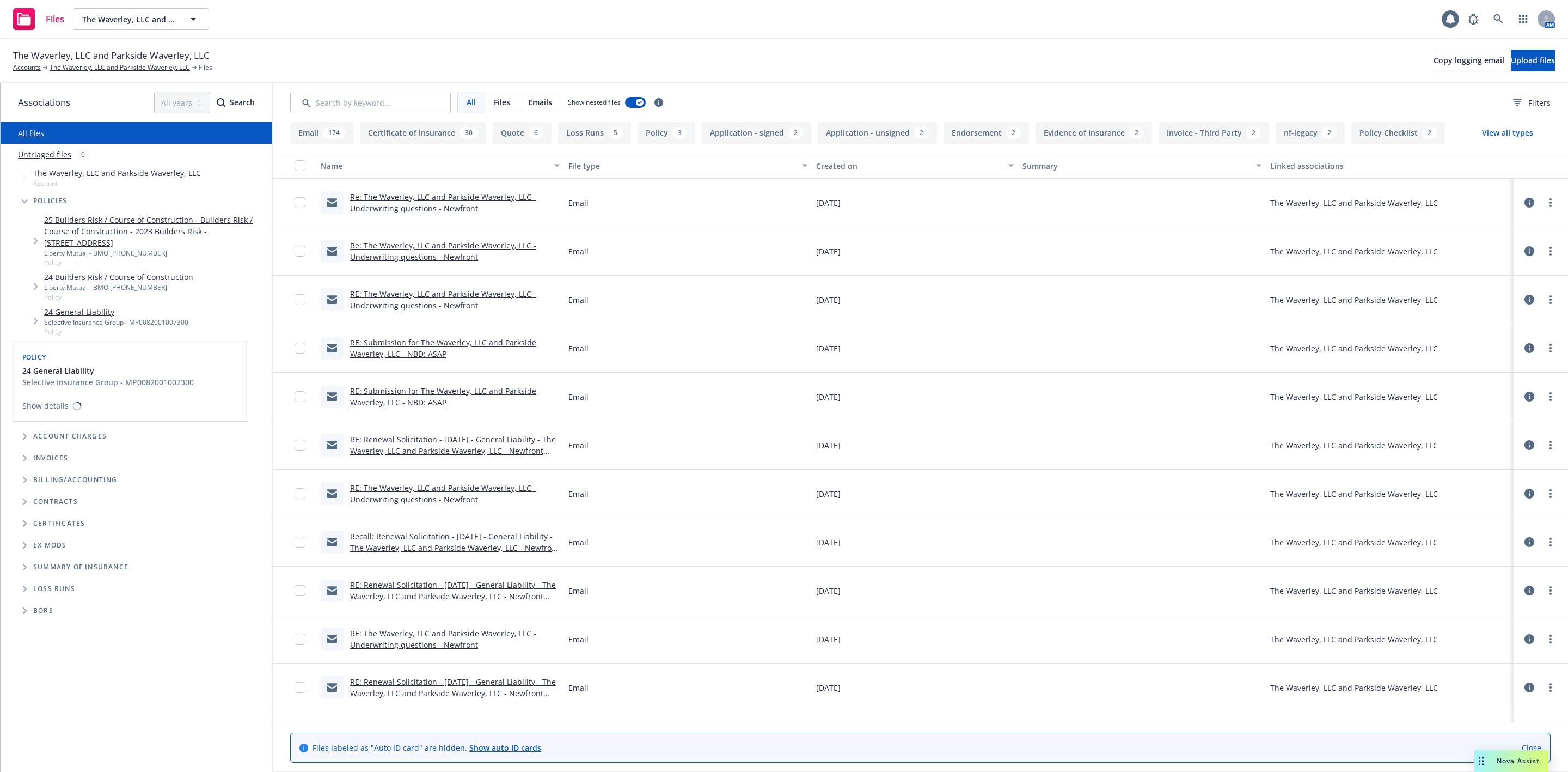
click at [87, 309] on link "24 General Liability" at bounding box center [116, 312] width 144 height 12
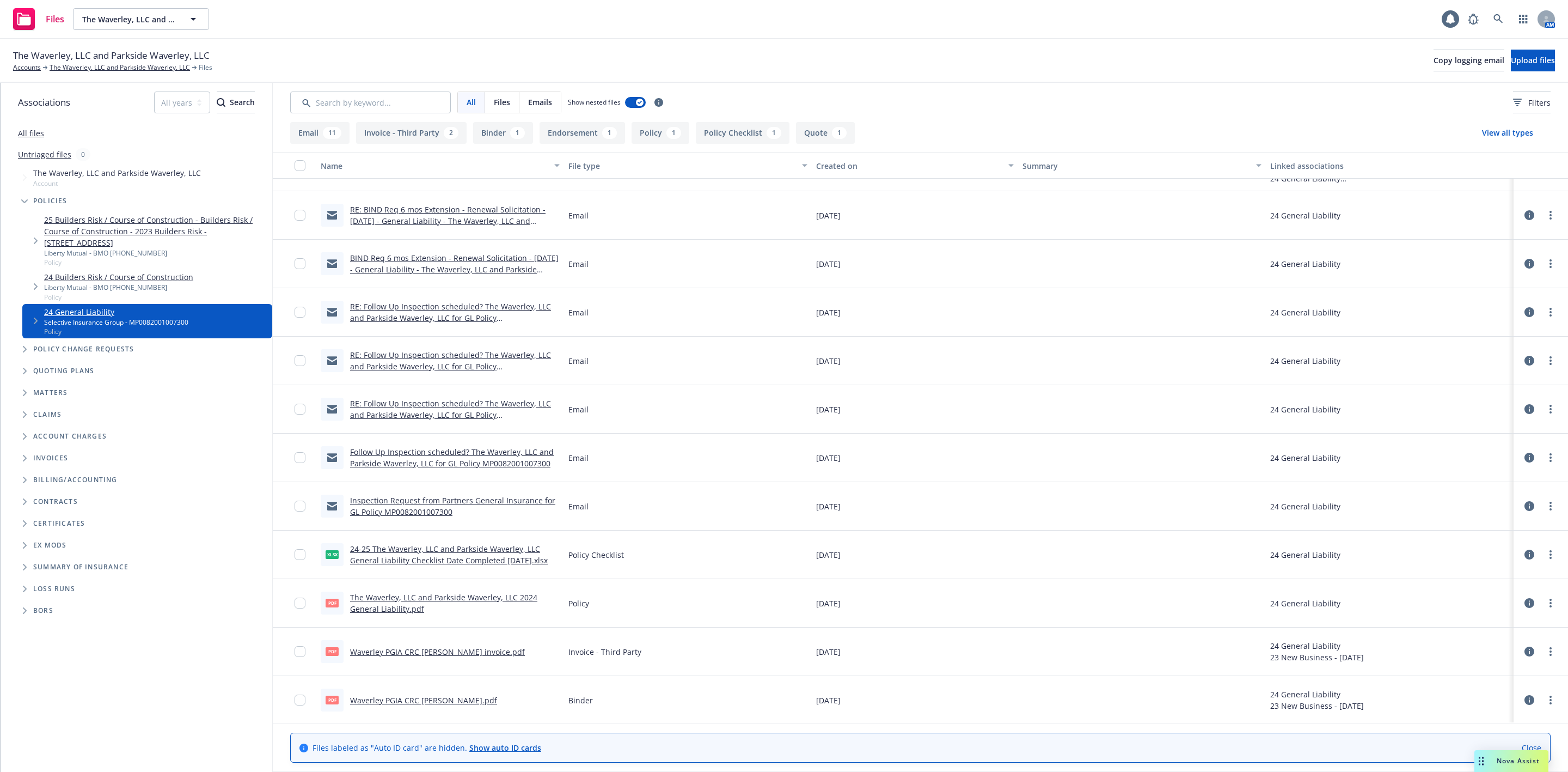
scroll to position [329, 0]
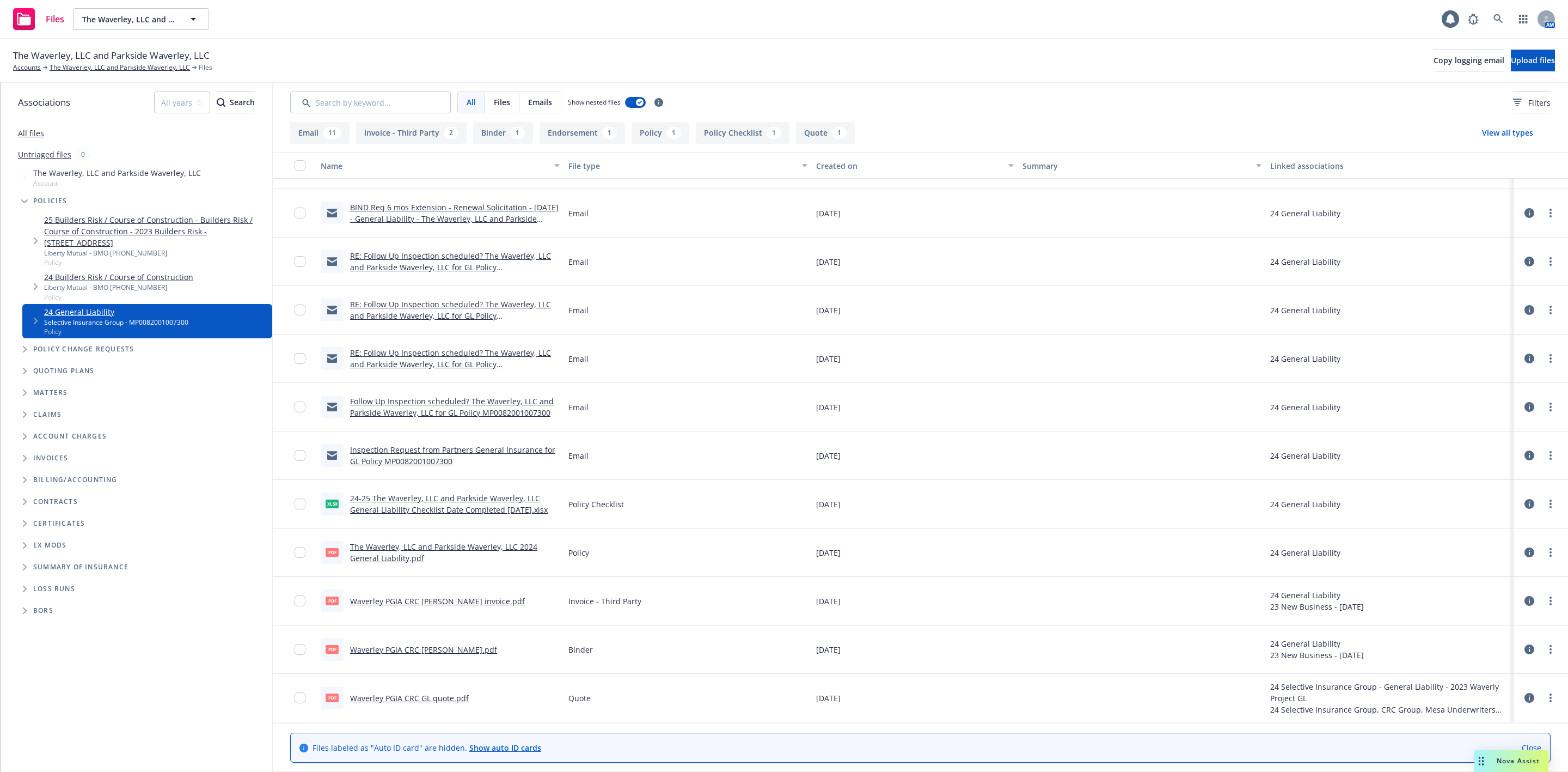
click at [370, 549] on link "The Waverley, LLC and Parkside Waverley, LLC 2024 General Liability.pdf" at bounding box center [444, 553] width 187 height 22
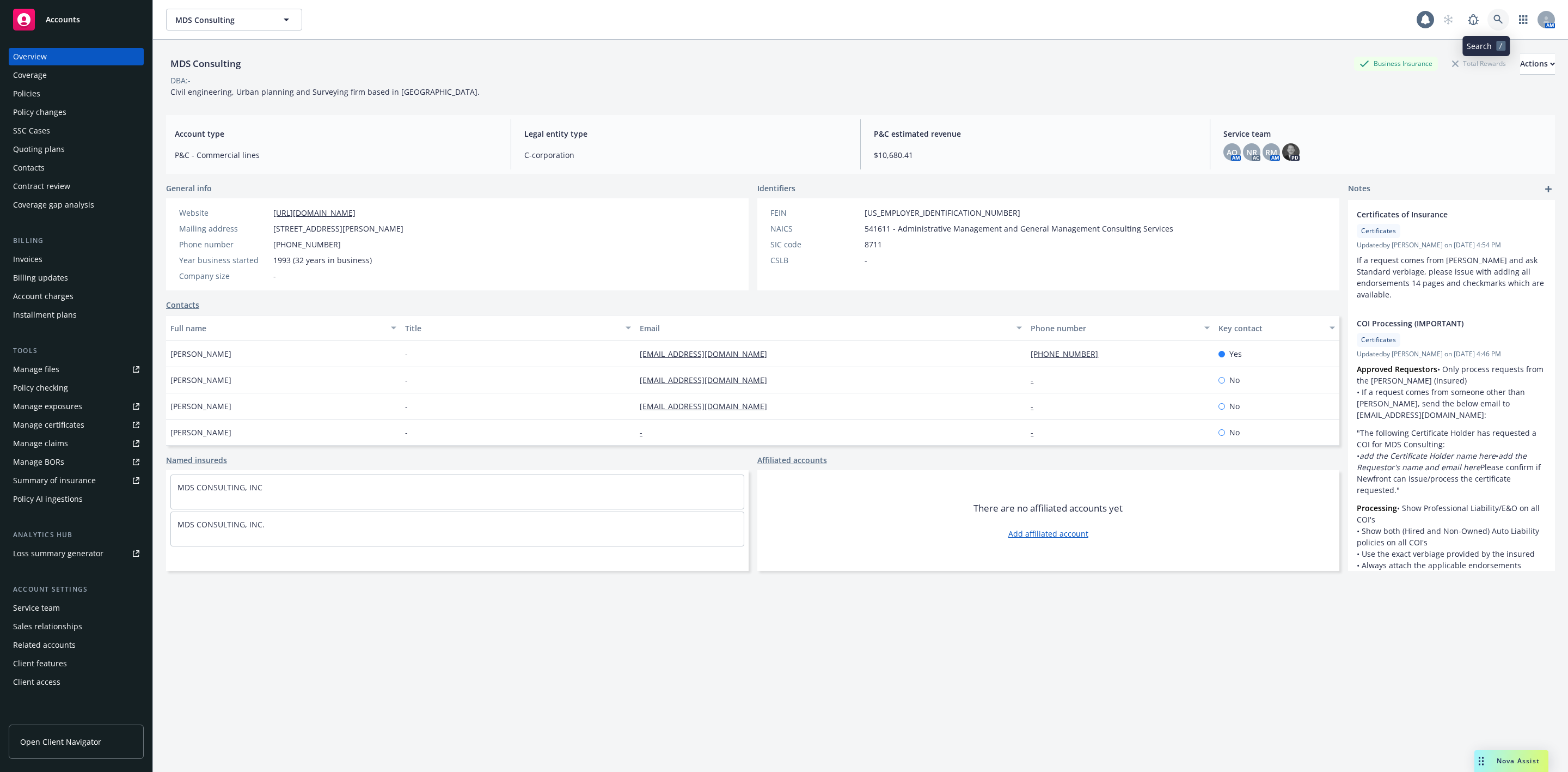
click at [1494, 20] on icon at bounding box center [1498, 20] width 10 height 10
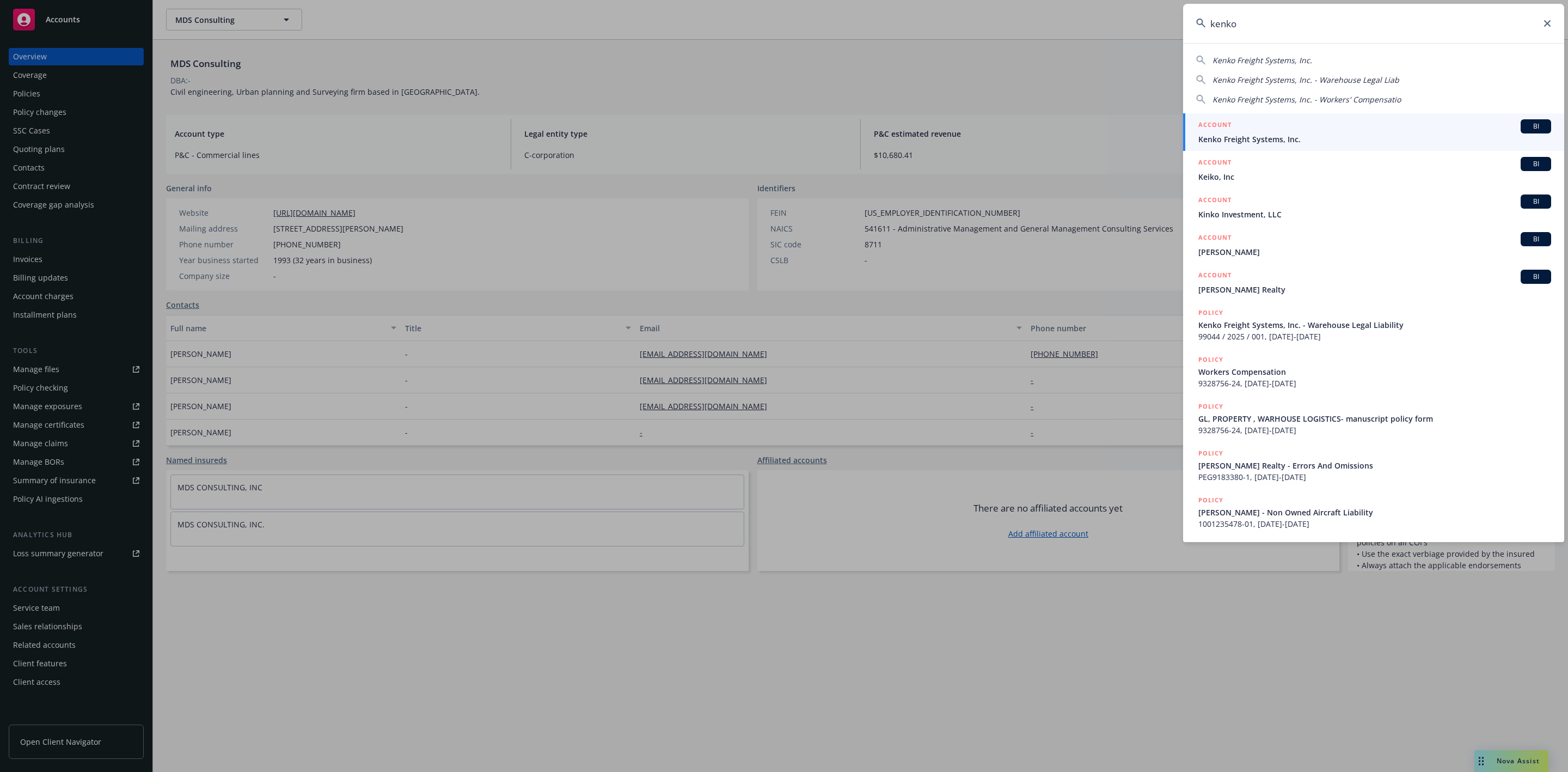
type input "kenko"
click at [1244, 127] on div "ACCOUNT BI" at bounding box center [1375, 126] width 353 height 14
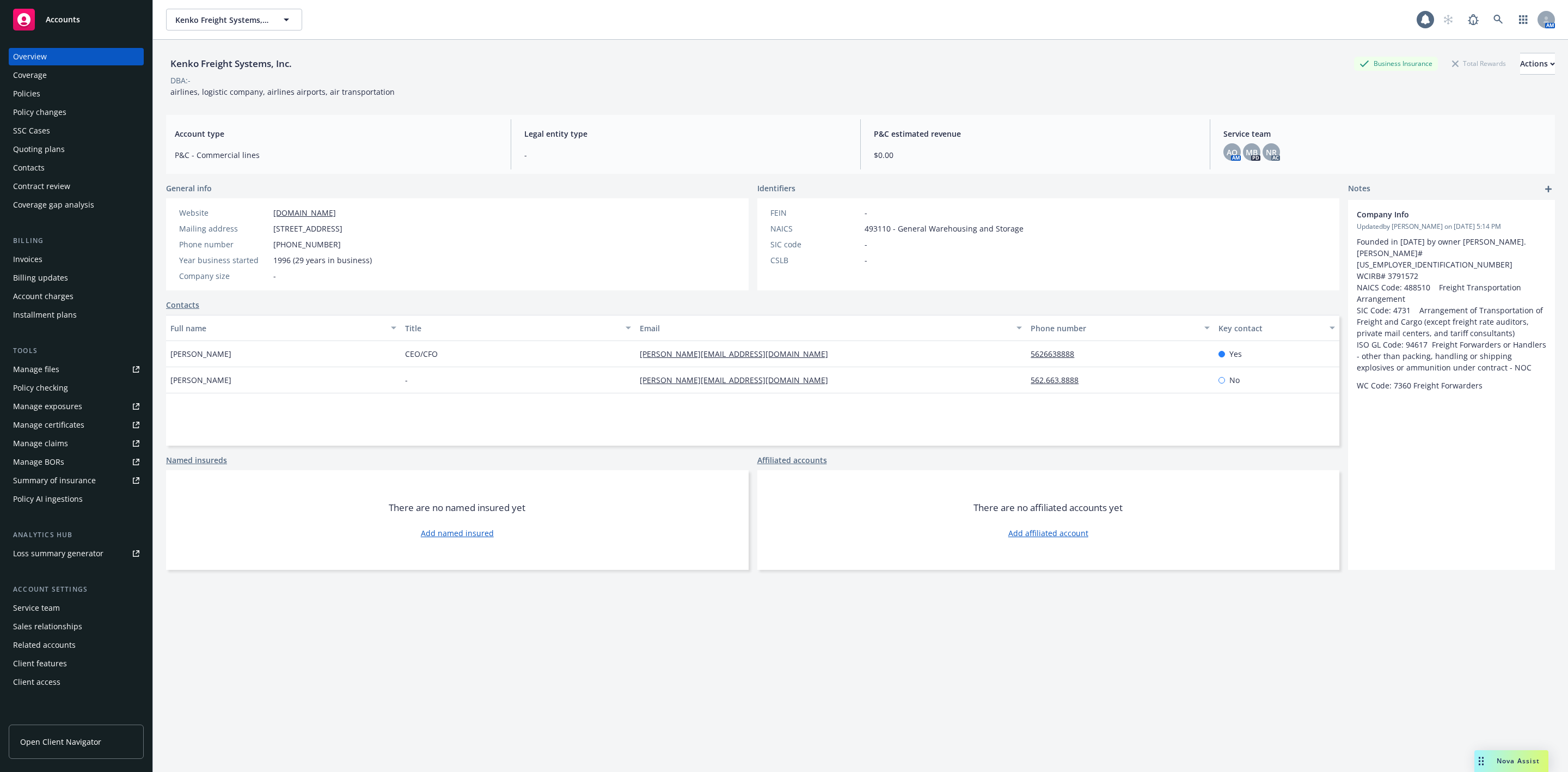
click at [62, 362] on link "Manage files" at bounding box center [76, 369] width 135 height 18
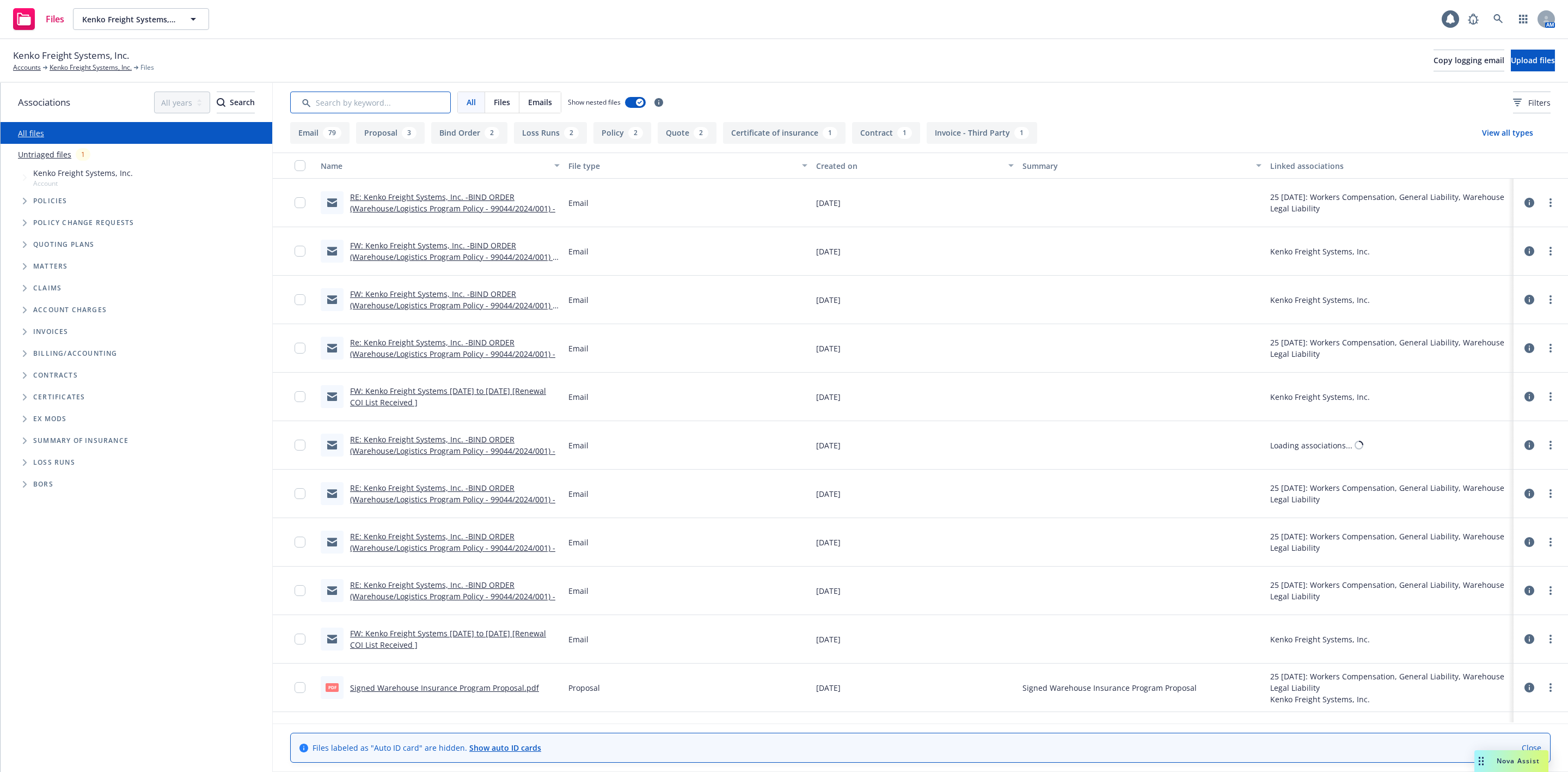
click at [383, 110] on input "Search by keyword..." at bounding box center [370, 103] width 161 height 22
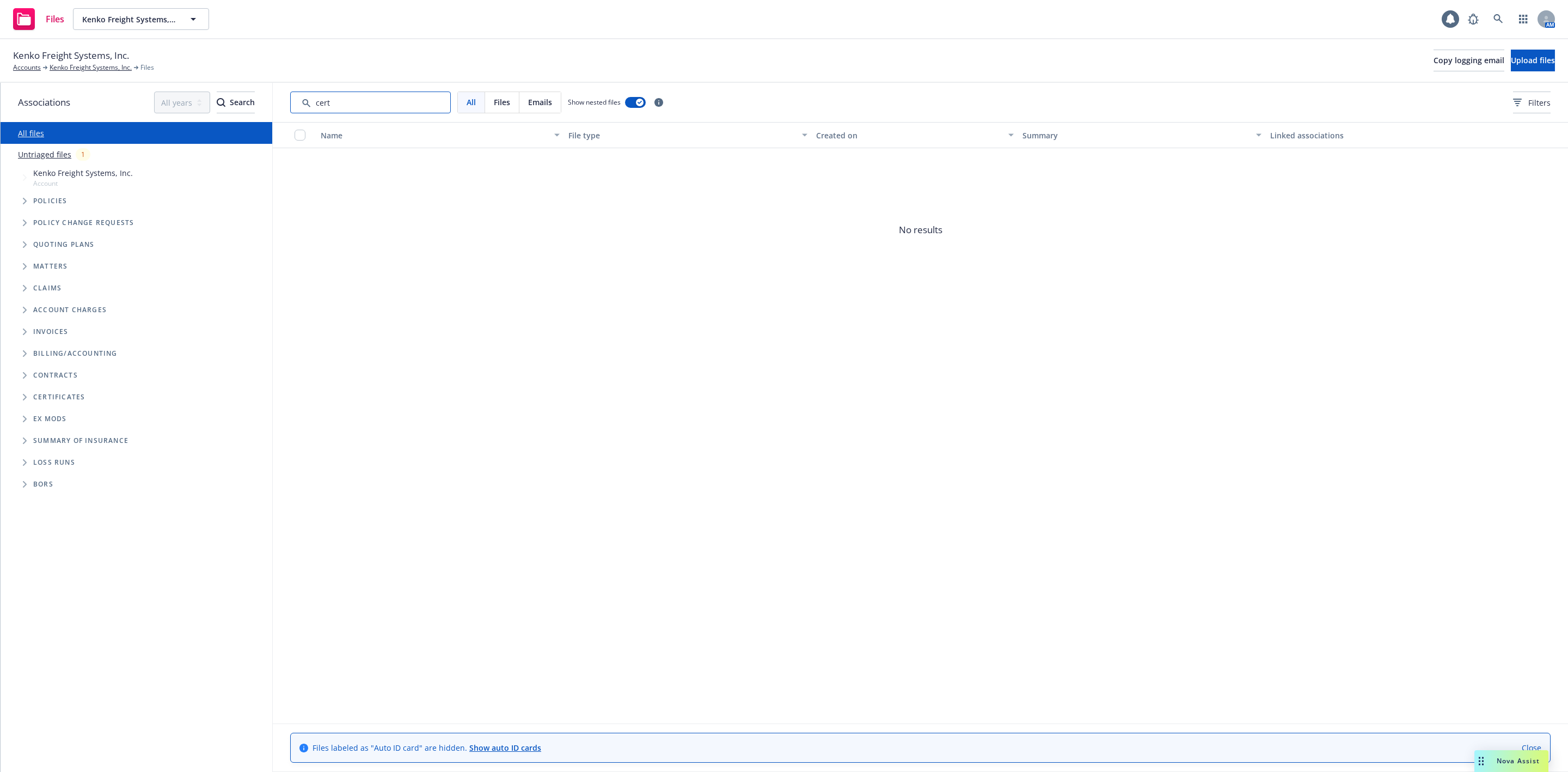
type input "certs"
drag, startPoint x: 384, startPoint y: 109, endPoint x: 300, endPoint y: 110, distance: 84.0
click at [300, 109] on input "Search by keyword..." at bounding box center [370, 103] width 161 height 22
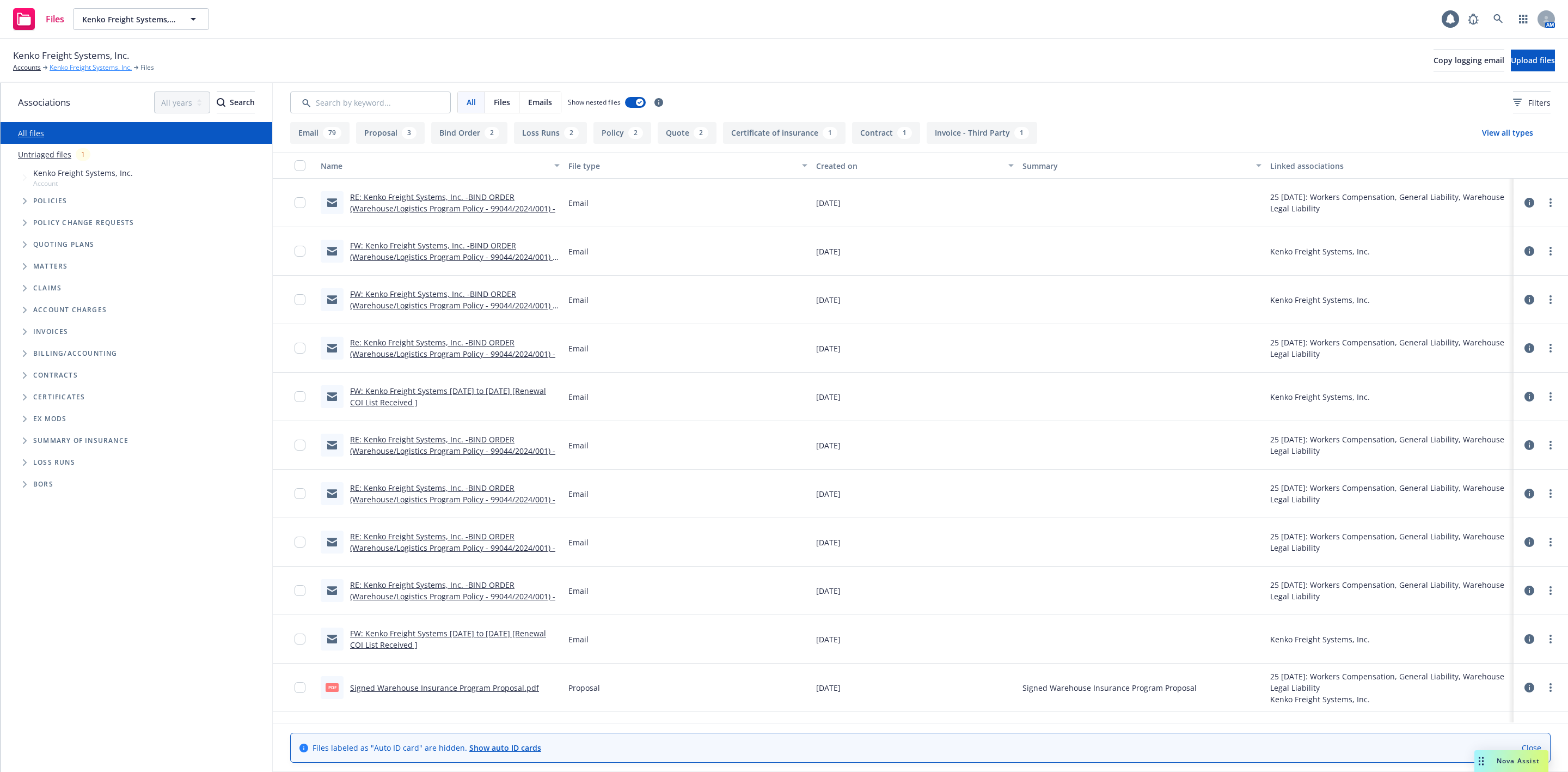
click at [71, 69] on link "Kenko Freight Systems, Inc." at bounding box center [90, 67] width 82 height 10
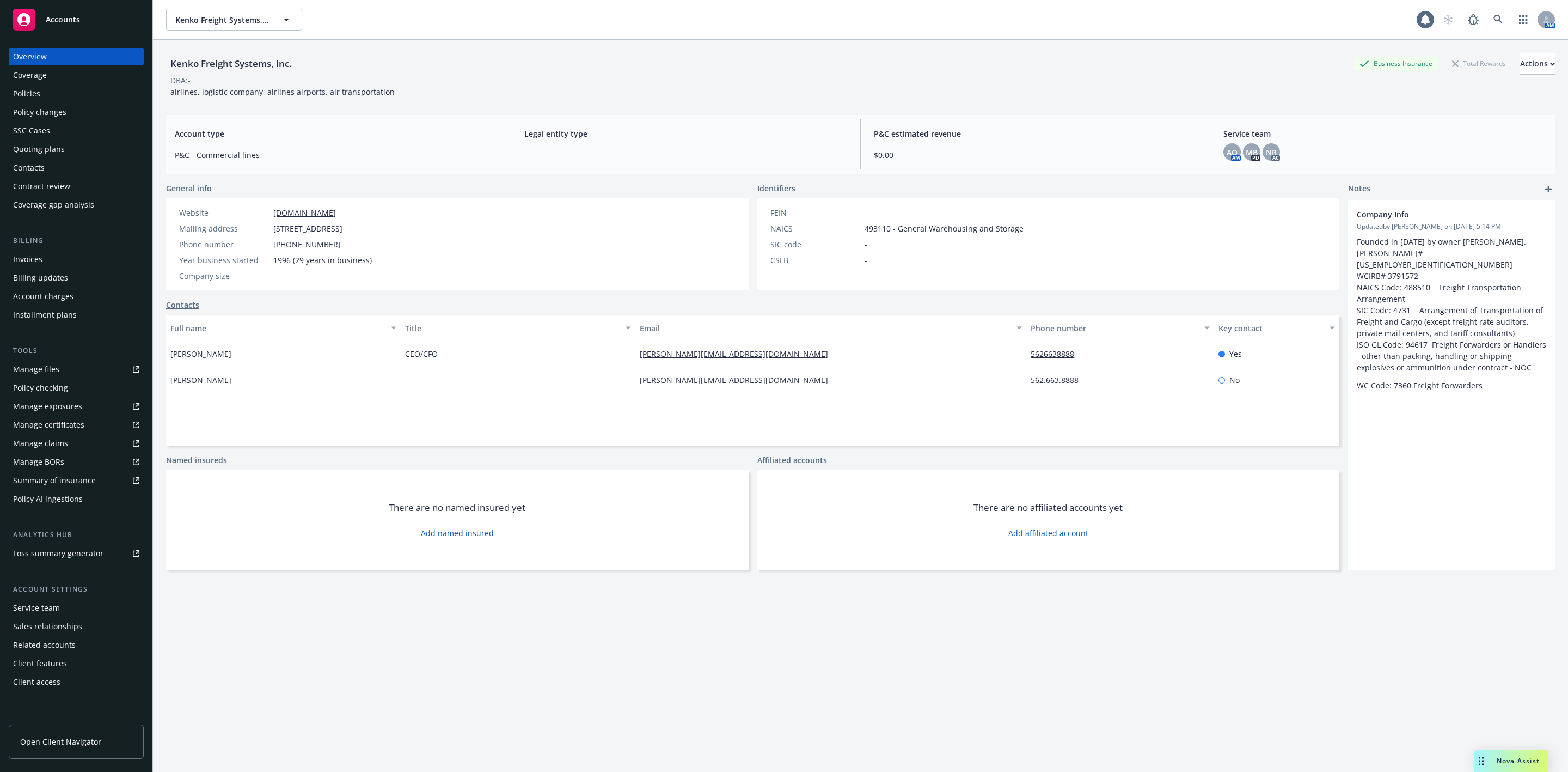
click at [59, 93] on div "Policies" at bounding box center [76, 94] width 126 height 18
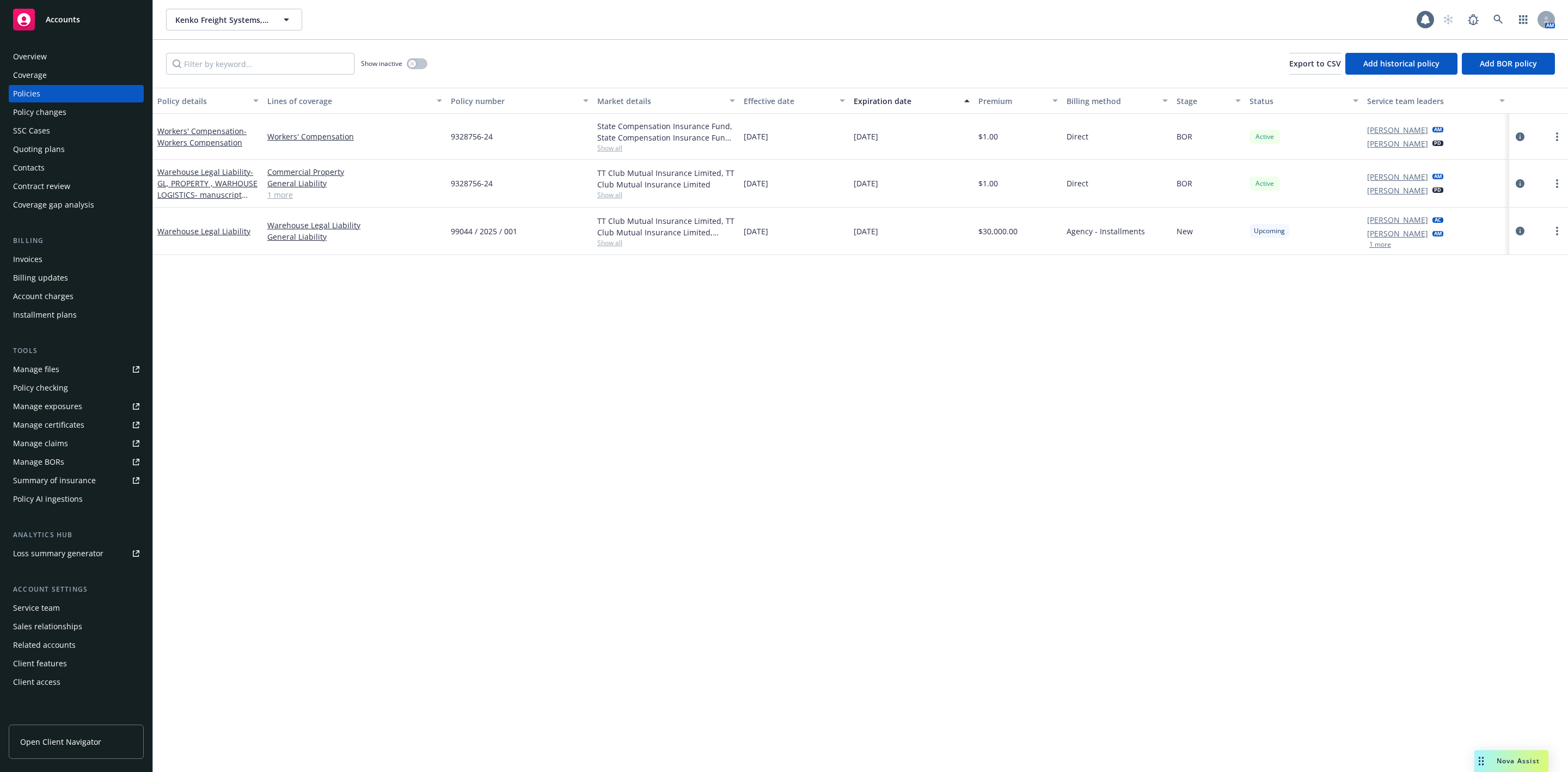
click at [59, 369] on link "Manage files" at bounding box center [76, 369] width 135 height 18
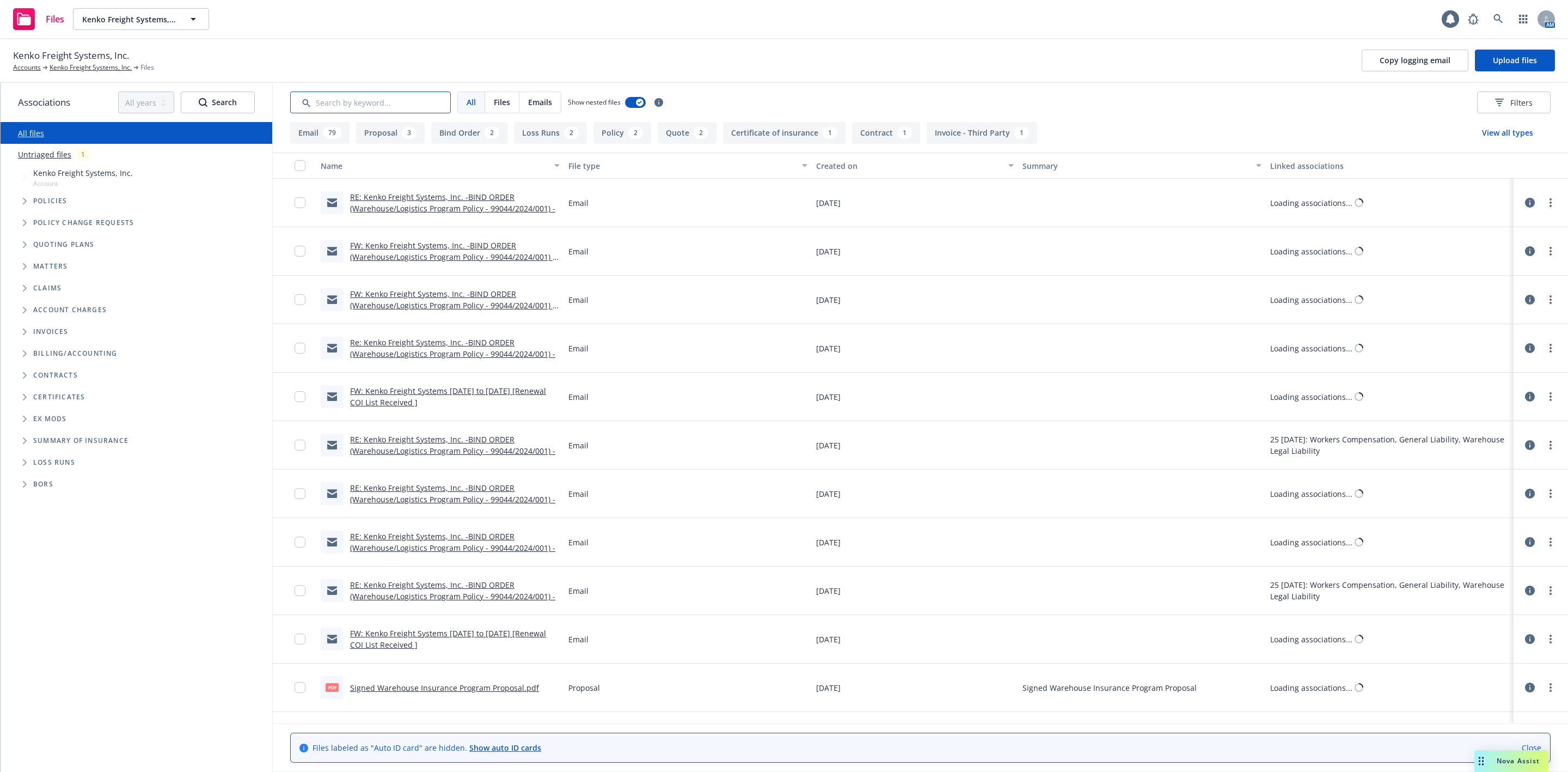
click at [380, 105] on input "Search by keyword..." at bounding box center [370, 103] width 161 height 22
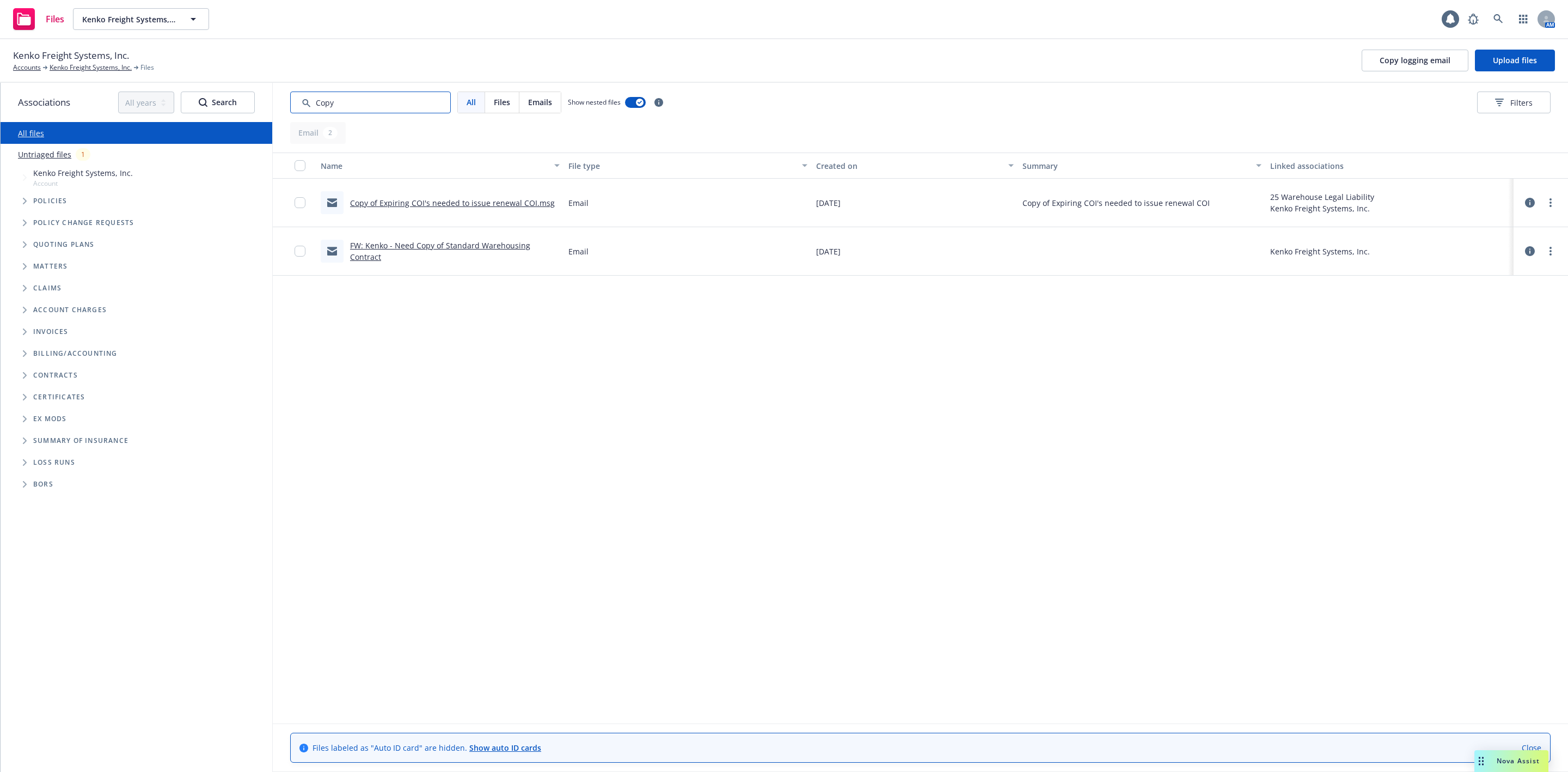
type input "Copy"
click at [475, 198] on link "Copy of Expiring COI's needed to issue renewal COI.msg" at bounding box center [452, 203] width 205 height 10
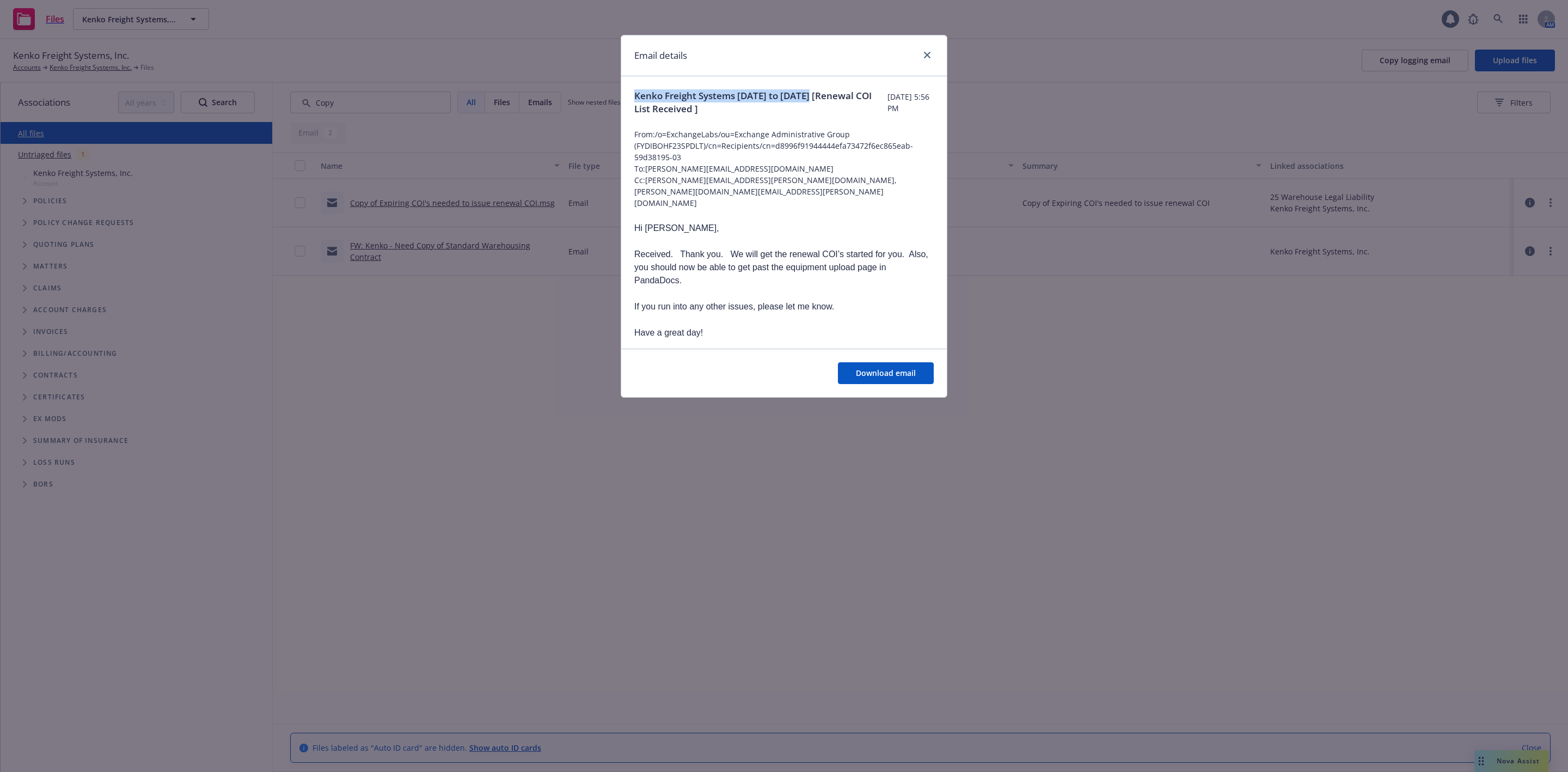
drag, startPoint x: 814, startPoint y: 92, endPoint x: 618, endPoint y: 101, distance: 196.2
click at [618, 101] on div "Email details Kenko Freight Systems [DATE] to [DATE] [Renewal COI List Received…" at bounding box center [784, 386] width 1568 height 772
copy span "Kenko Freight Systems [DATE] to 202"
click at [924, 55] on icon "close" at bounding box center [927, 55] width 7 height 7
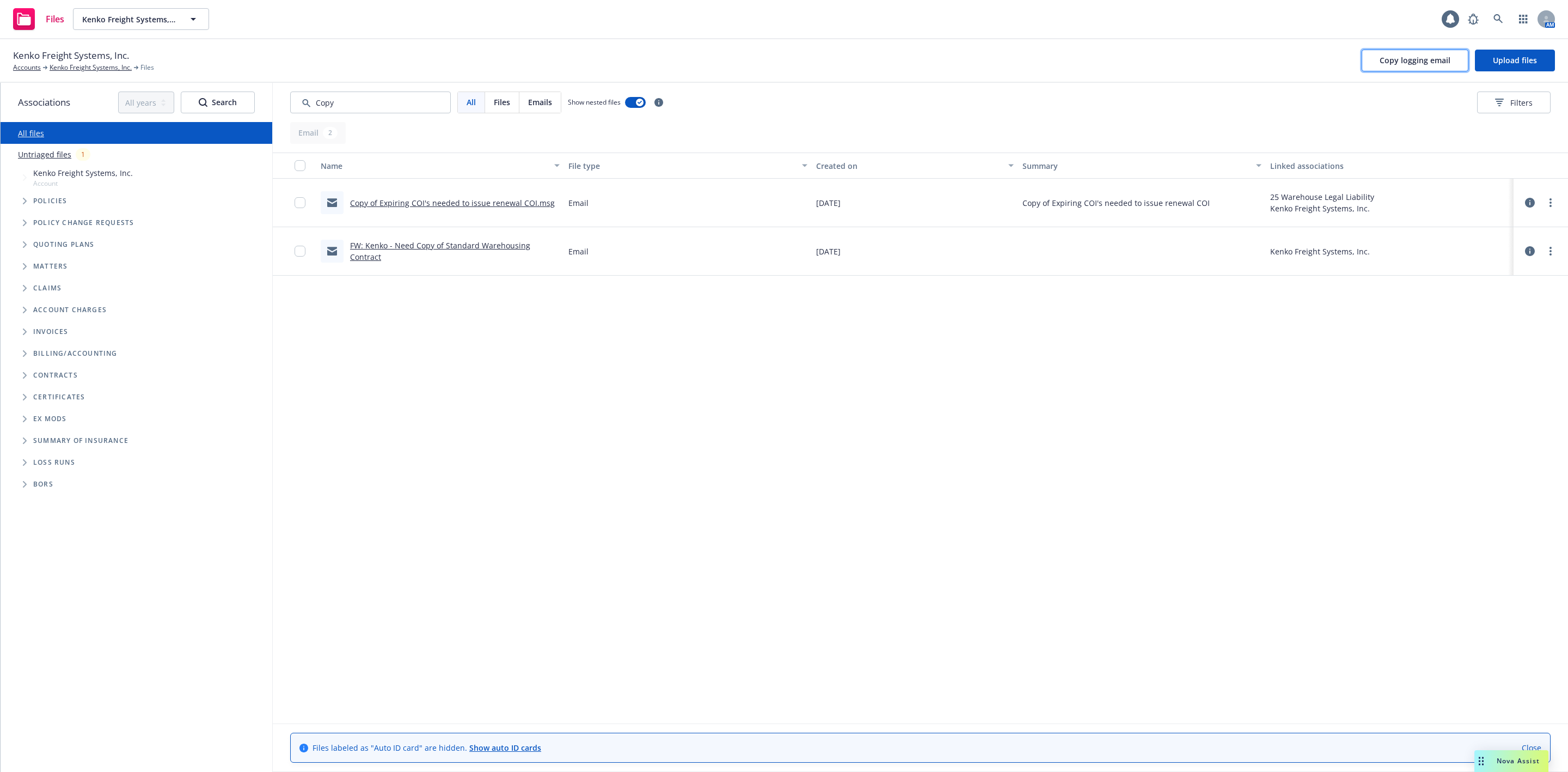
click at [1418, 68] on button "Copy logging email" at bounding box center [1415, 60] width 107 height 22
